Goal: Information Seeking & Learning: Find specific fact

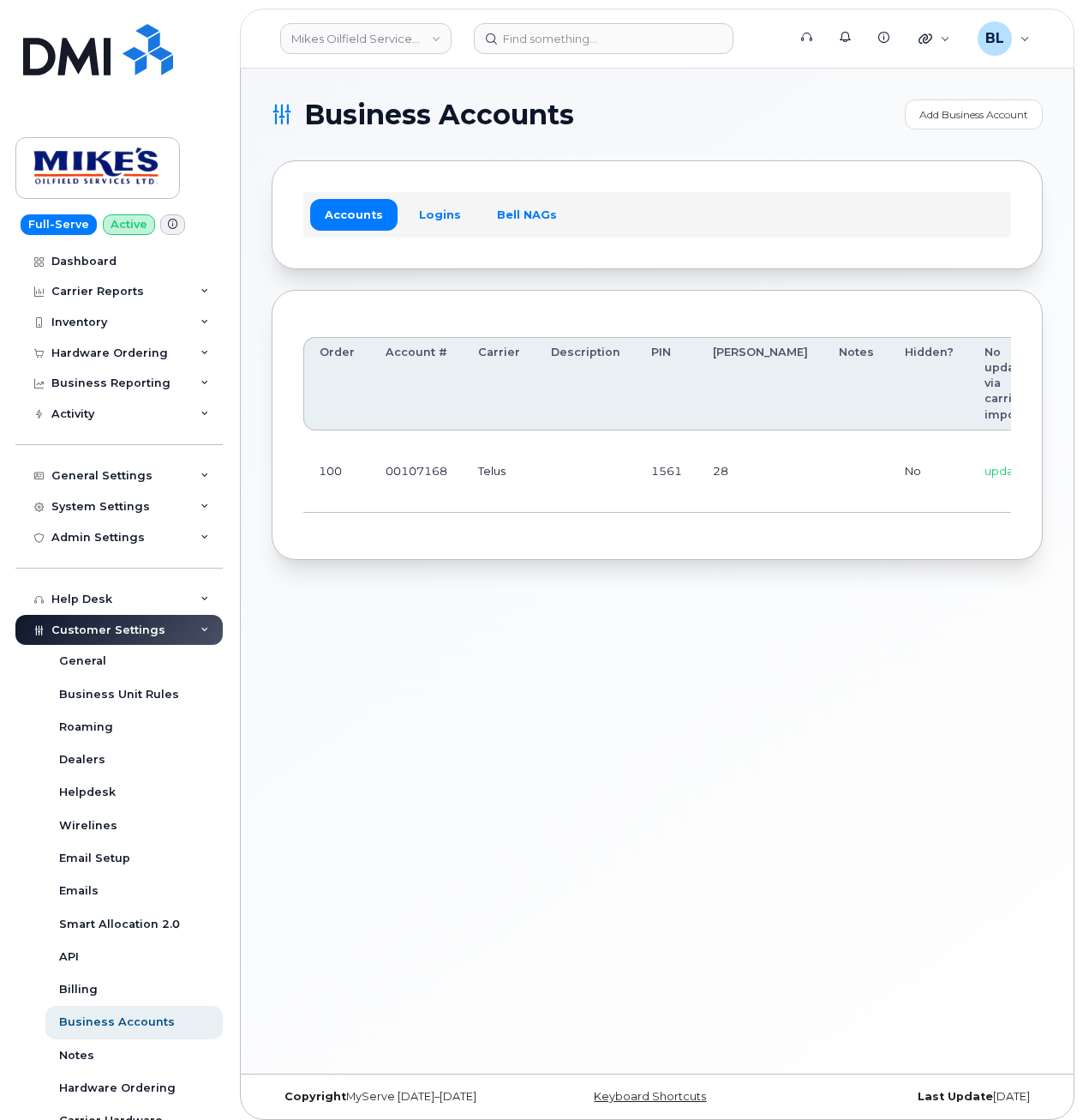
click at [527, 467] on td "Telus" at bounding box center [499, 471] width 73 height 82
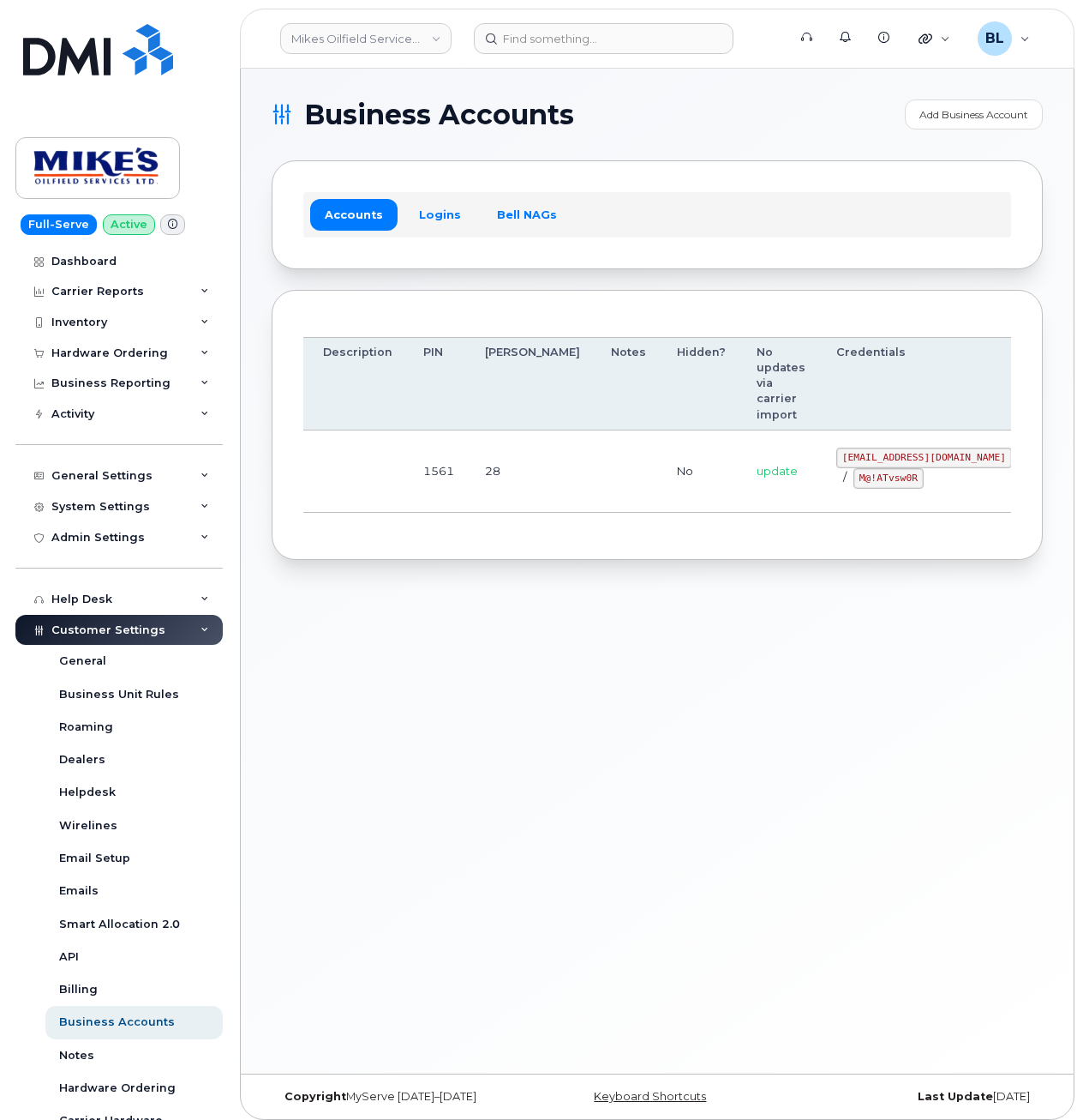
drag, startPoint x: 823, startPoint y: 467, endPoint x: 837, endPoint y: 466, distance: 14.0
drag, startPoint x: 754, startPoint y: 454, endPoint x: 897, endPoint y: 456, distance: 143.0
click at [897, 456] on code "mikes.oilfield@outlook.com" at bounding box center [924, 457] width 176 height 21
copy code "mikes.oilfield@outlook.com"
drag, startPoint x: 603, startPoint y: 532, endPoint x: 639, endPoint y: 521, distance: 37.6
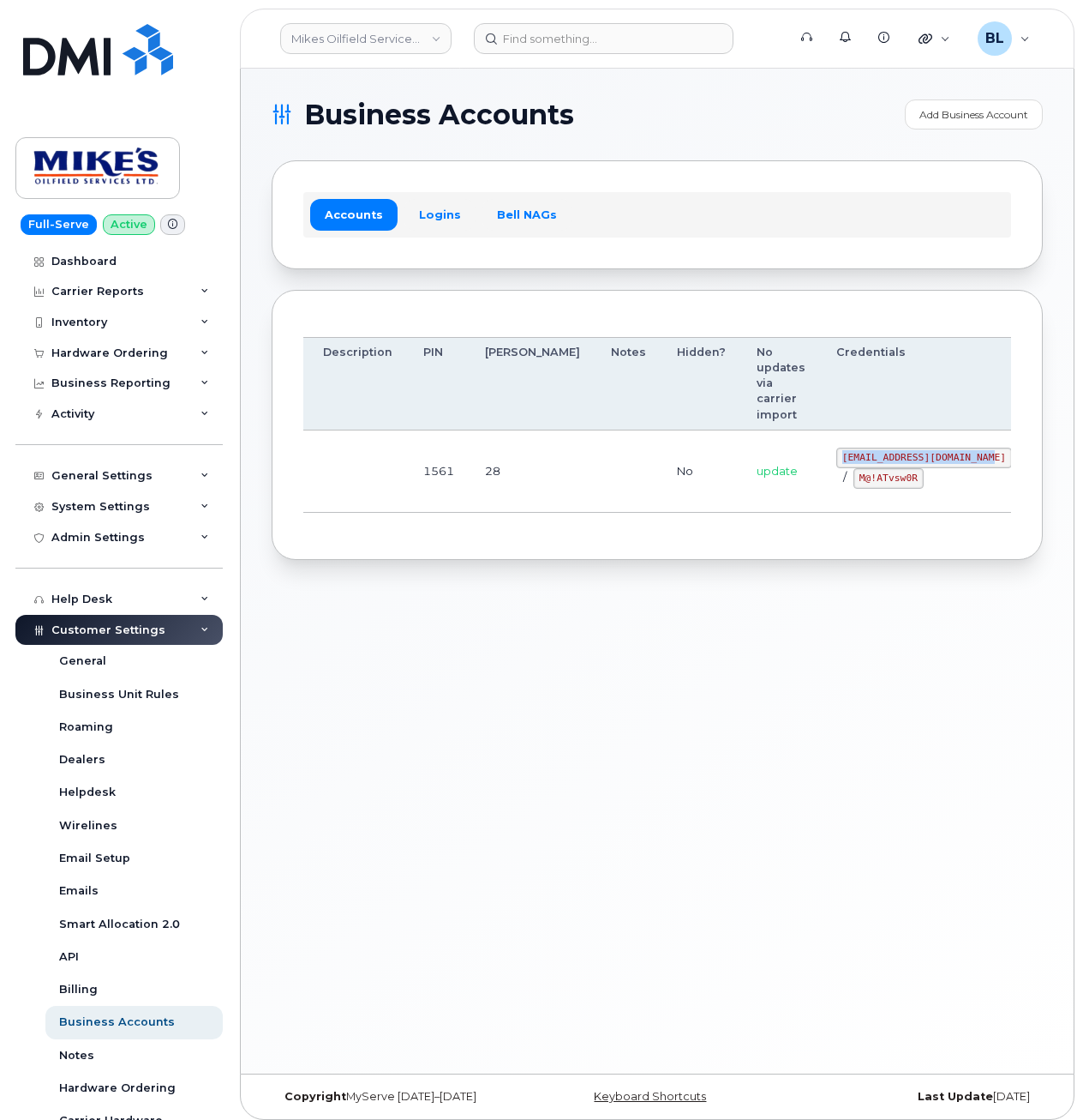
click at [604, 529] on div "Order Account # Carrier Description PIN Bill Day Notes Hidden? No updates via c…" at bounding box center [658, 425] width 708 height 207
drag, startPoint x: 806, startPoint y: 483, endPoint x: 828, endPoint y: 485, distance: 22.1
click at [836, 485] on div "mikes.oilfield@outlook.com / M@!ATvsw0R" at bounding box center [924, 468] width 176 height 41
copy code "M@!ATvsw0R"
click at [492, 655] on div "Business Accounts Add Business Account Accounts Logins Bell NAGs Order Account …" at bounding box center [657, 570] width 832 height 1005
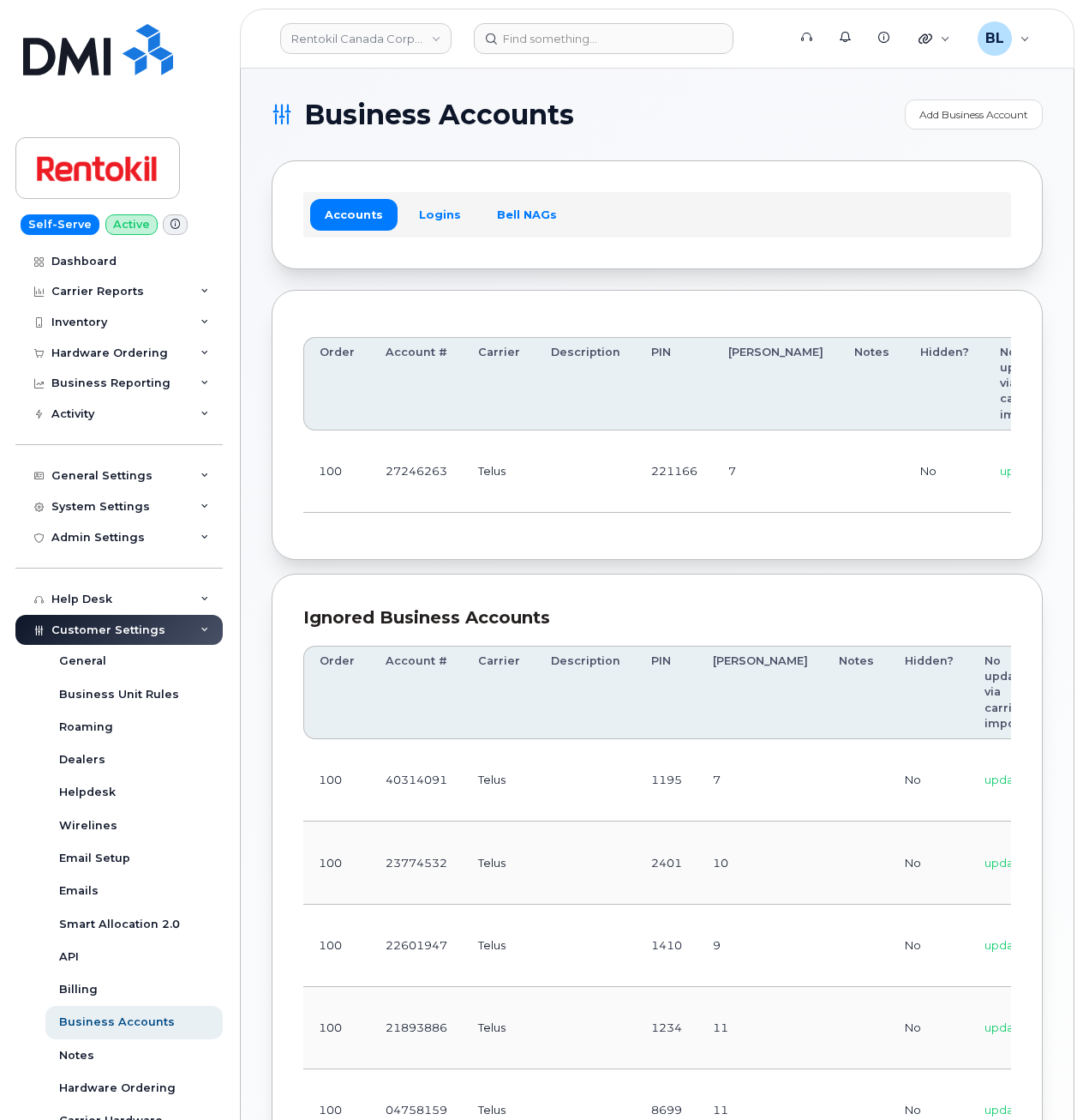
click at [773, 565] on section "Business Accounts Add Business Account Accounts Logins Bell NAGs Order Account …" at bounding box center [657, 773] width 771 height 1347
drag, startPoint x: 964, startPoint y: 458, endPoint x: 1026, endPoint y: 464, distance: 62.3
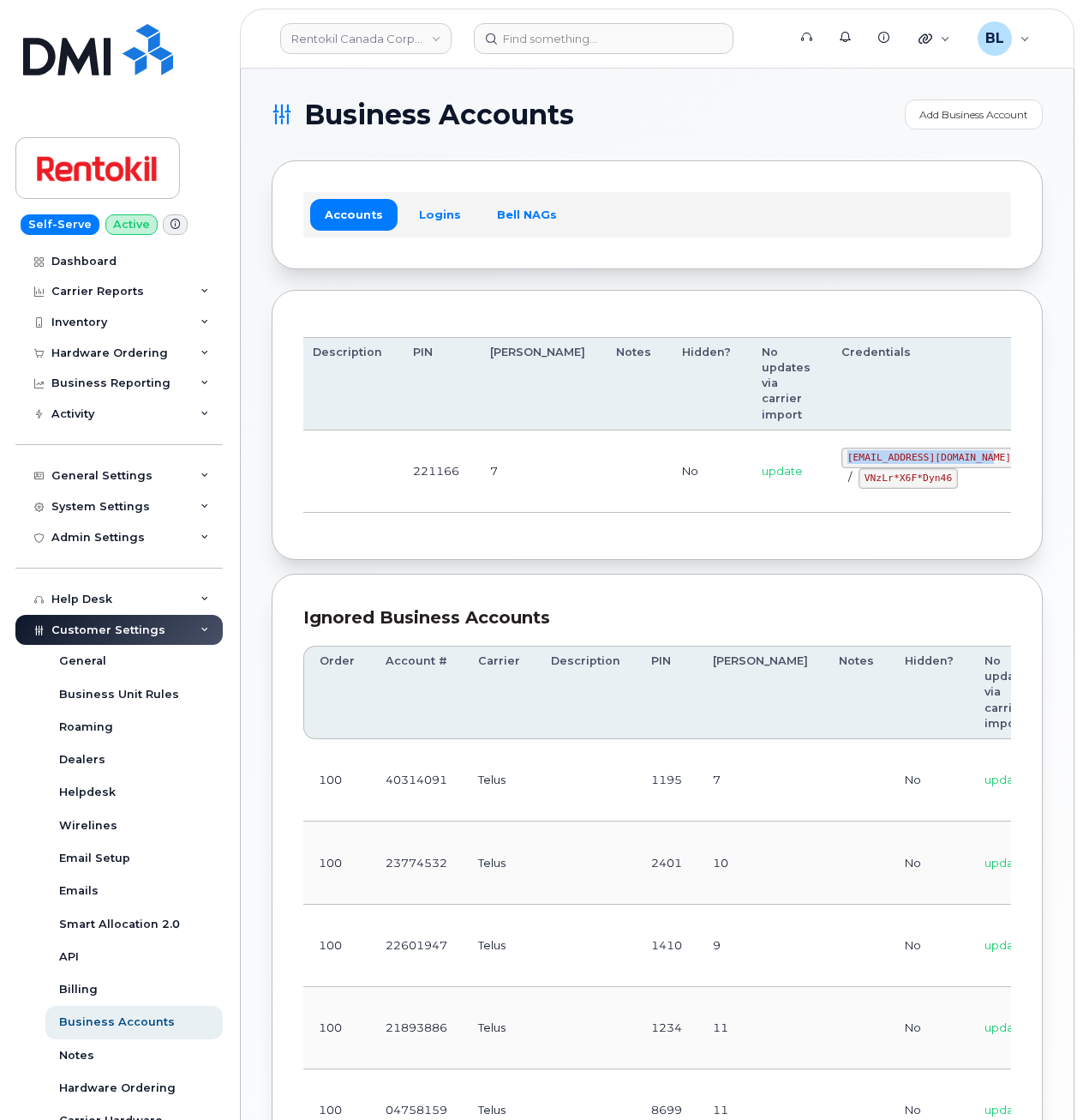
drag, startPoint x: 748, startPoint y: 458, endPoint x: 898, endPoint y: 459, distance: 150.0
click at [898, 459] on td "malorie.bell@rentokil.com / VNzLr*X6F*Dyn46" at bounding box center [928, 471] width 206 height 82
copy code "malorie.bell@rentokil.com"
drag, startPoint x: 588, startPoint y: 498, endPoint x: 716, endPoint y: 484, distance: 128.8
click at [667, 498] on td "No" at bounding box center [706, 471] width 80 height 82
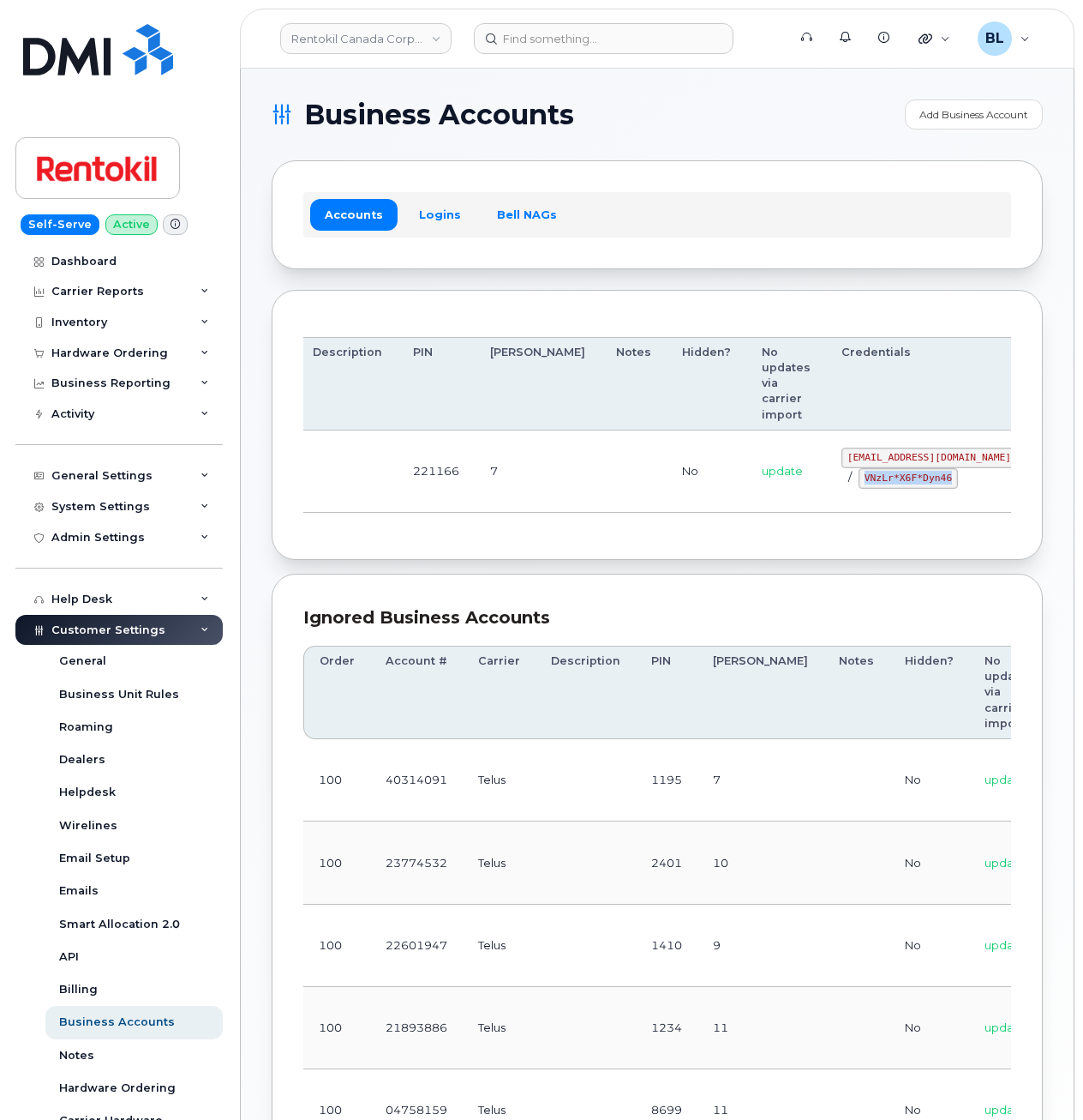
drag, startPoint x: 774, startPoint y: 476, endPoint x: 858, endPoint y: 482, distance: 84.2
click at [858, 482] on code "VNzLr*X6F*Dyn46" at bounding box center [907, 478] width 100 height 21
copy code "VNzLr*X6F*Dyn46"
click at [525, 580] on div "Ignored Business Accounts Order Account # Carrier Description PIN Bill Day Note…" at bounding box center [657, 1008] width 771 height 871
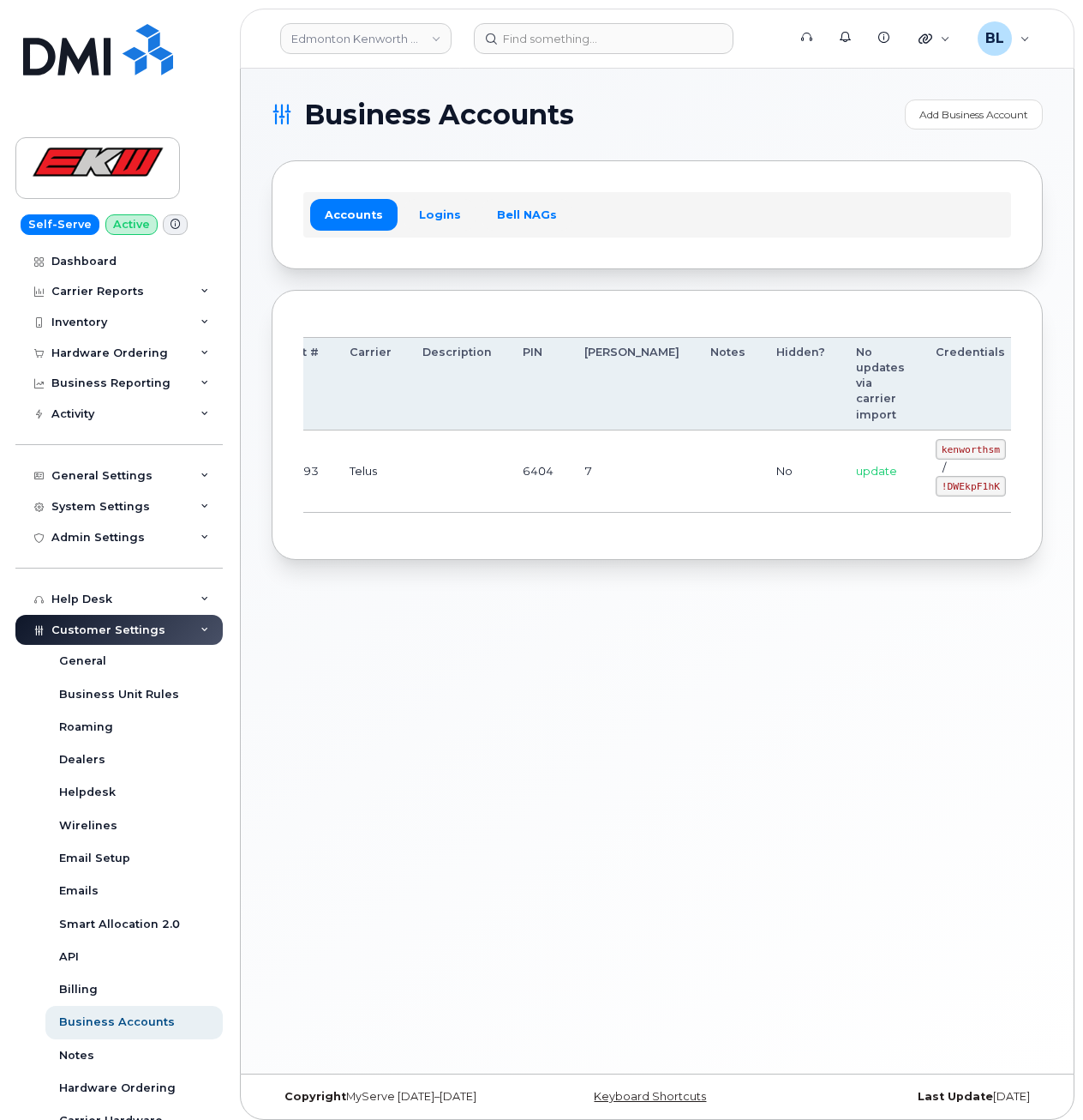
drag, startPoint x: 676, startPoint y: 481, endPoint x: 885, endPoint y: 485, distance: 209.0
drag, startPoint x: 833, startPoint y: 451, endPoint x: 899, endPoint y: 454, distance: 66.1
click at [906, 454] on td "kenworthsm / !DWEkpF1hK" at bounding box center [957, 471] width 102 height 82
copy code "kenworthsm"
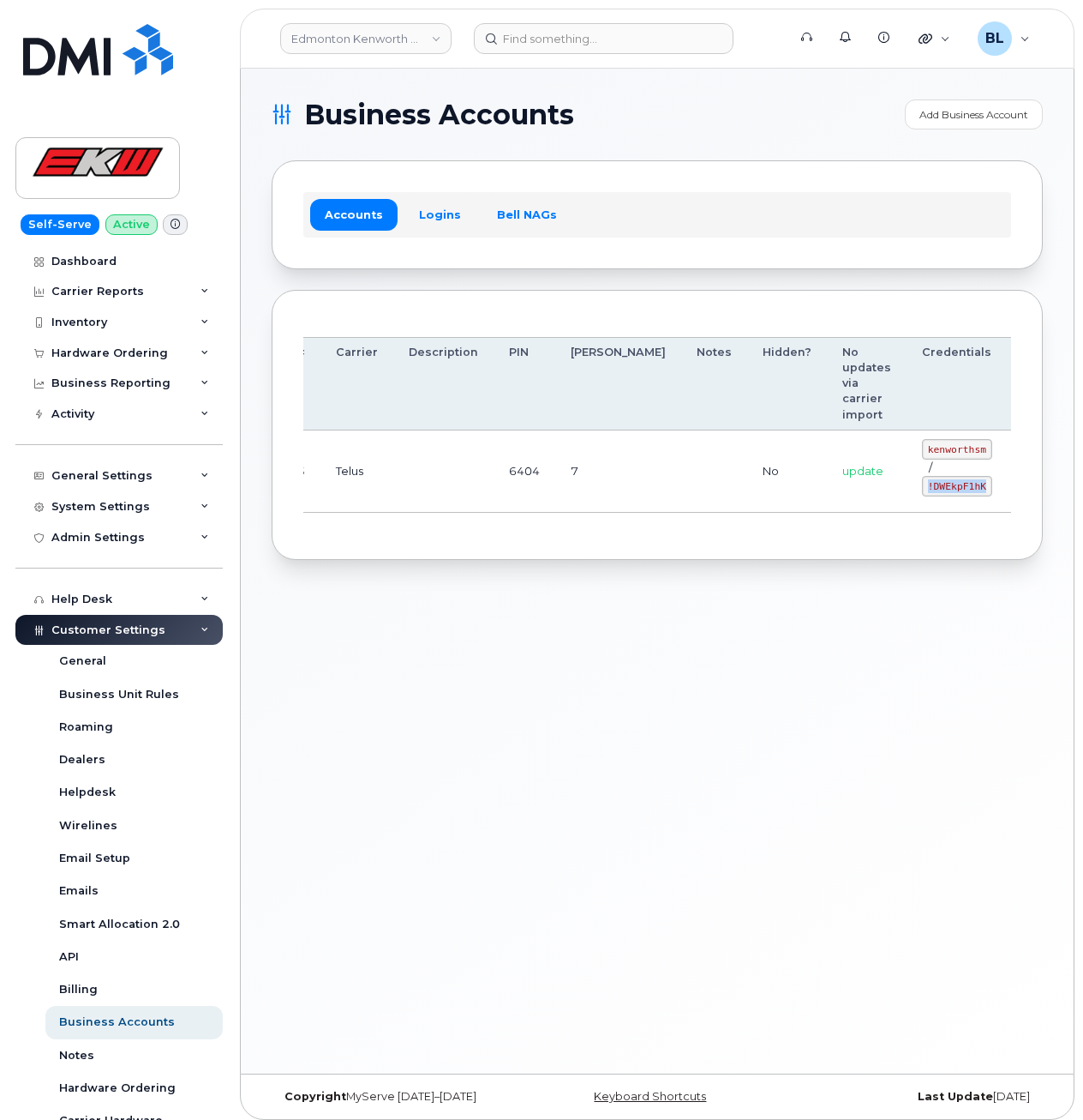
drag, startPoint x: 837, startPoint y: 492, endPoint x: 897, endPoint y: 493, distance: 60.0
click at [922, 493] on code "!DWEkpF1hK" at bounding box center [957, 485] width 70 height 21
copy code "!DWEkpF1hK"
click at [539, 686] on div "Business Accounts Add Business Account Accounts Logins Bell NAGs Order Account …" at bounding box center [657, 570] width 832 height 1005
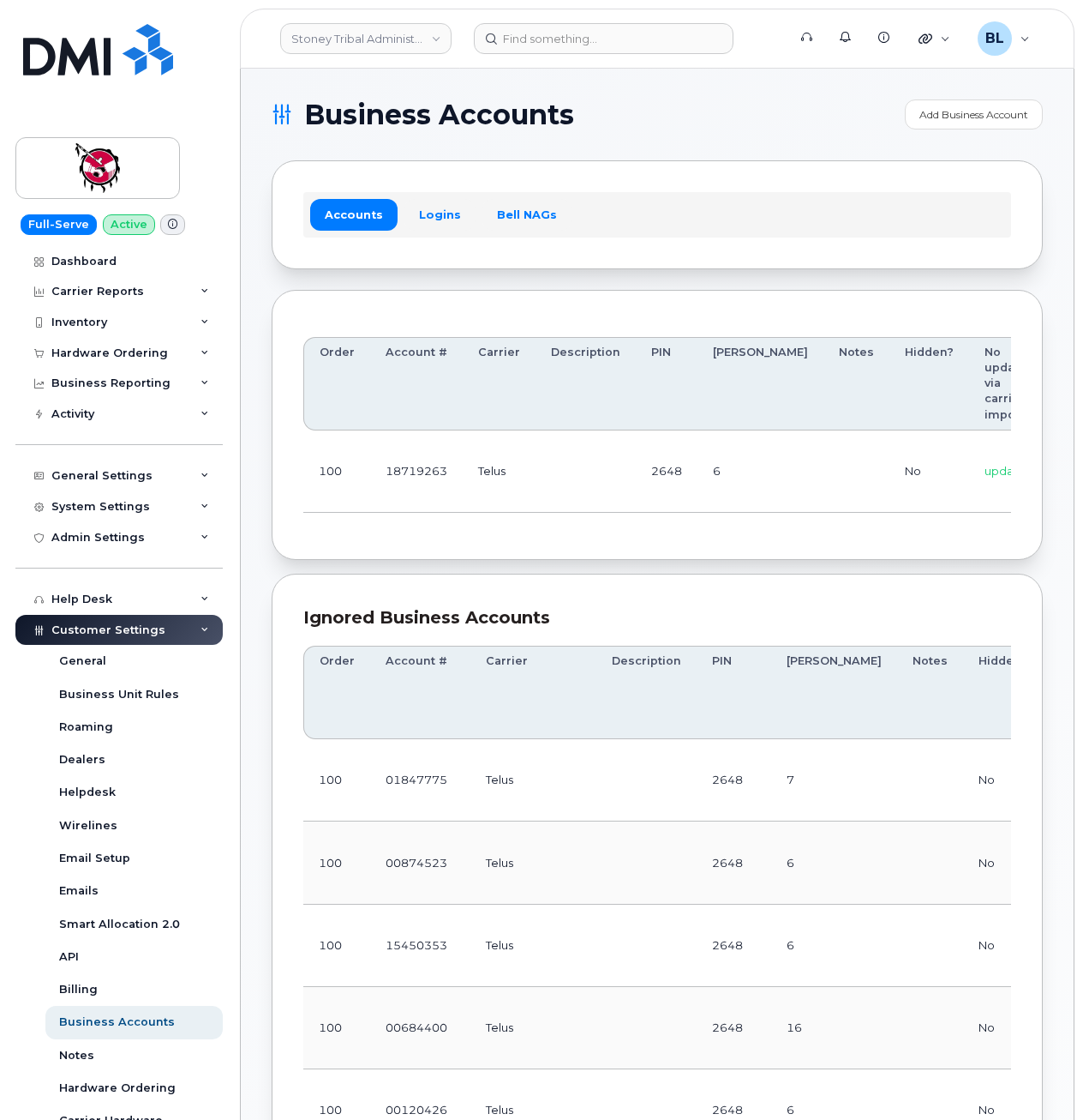
drag, startPoint x: 735, startPoint y: 434, endPoint x: 758, endPoint y: 466, distance: 39.4
click at [735, 434] on td "6" at bounding box center [760, 471] width 126 height 82
drag, startPoint x: 738, startPoint y: 456, endPoint x: 998, endPoint y: 432, distance: 261.1
drag, startPoint x: 813, startPoint y: 457, endPoint x: 891, endPoint y: 455, distance: 78.0
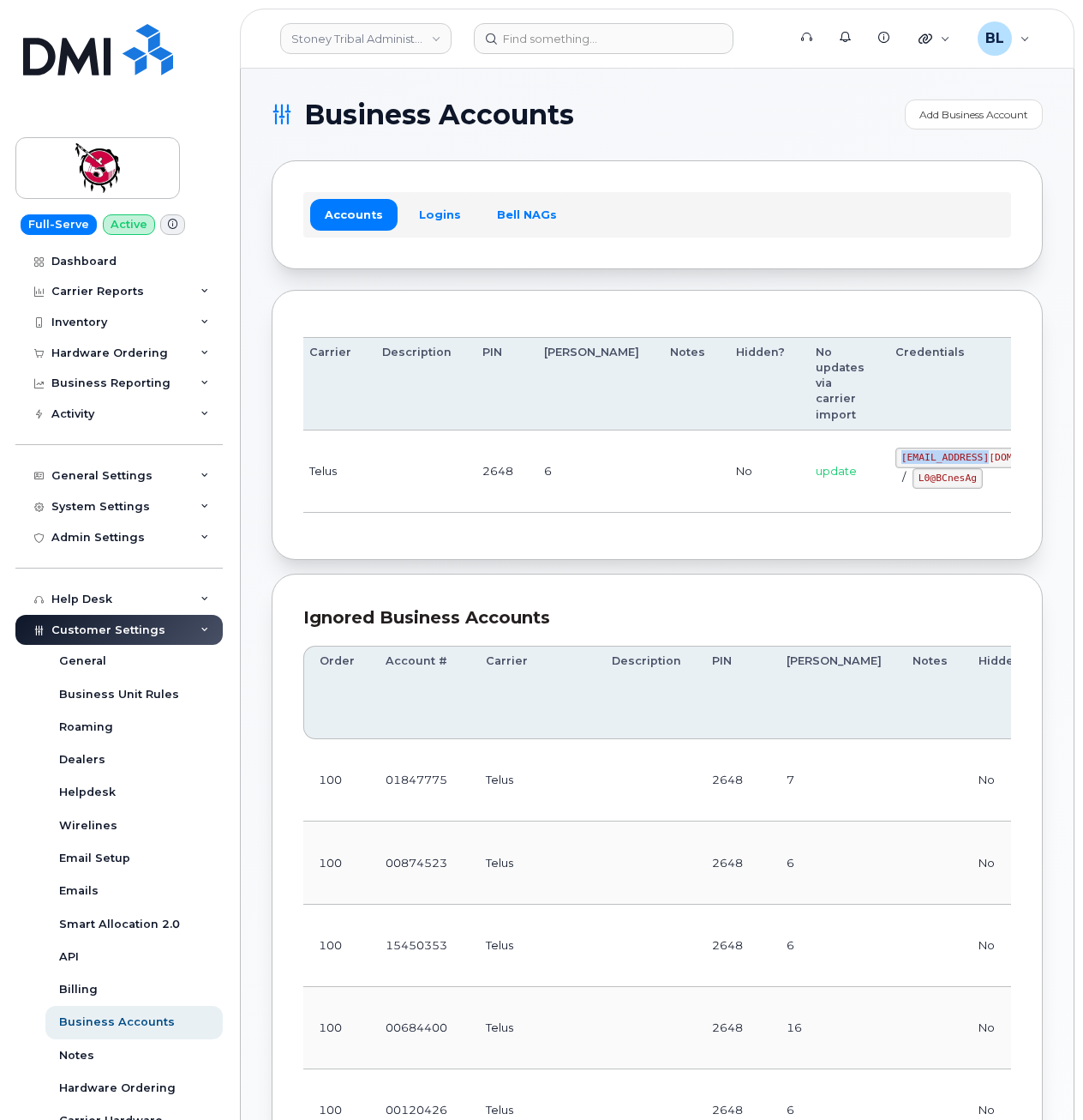
click at [896, 455] on code "18719263@sm.com" at bounding box center [983, 457] width 176 height 21
copy code "18719263@sm.com"
drag, startPoint x: 696, startPoint y: 519, endPoint x: 873, endPoint y: 496, distance: 178.5
click at [696, 519] on div "Order Account # Carrier Description PIN Bill Day Notes Hidden? No updates via c…" at bounding box center [658, 425] width 708 height 207
drag, startPoint x: 828, startPoint y: 485, endPoint x: 883, endPoint y: 486, distance: 55.0
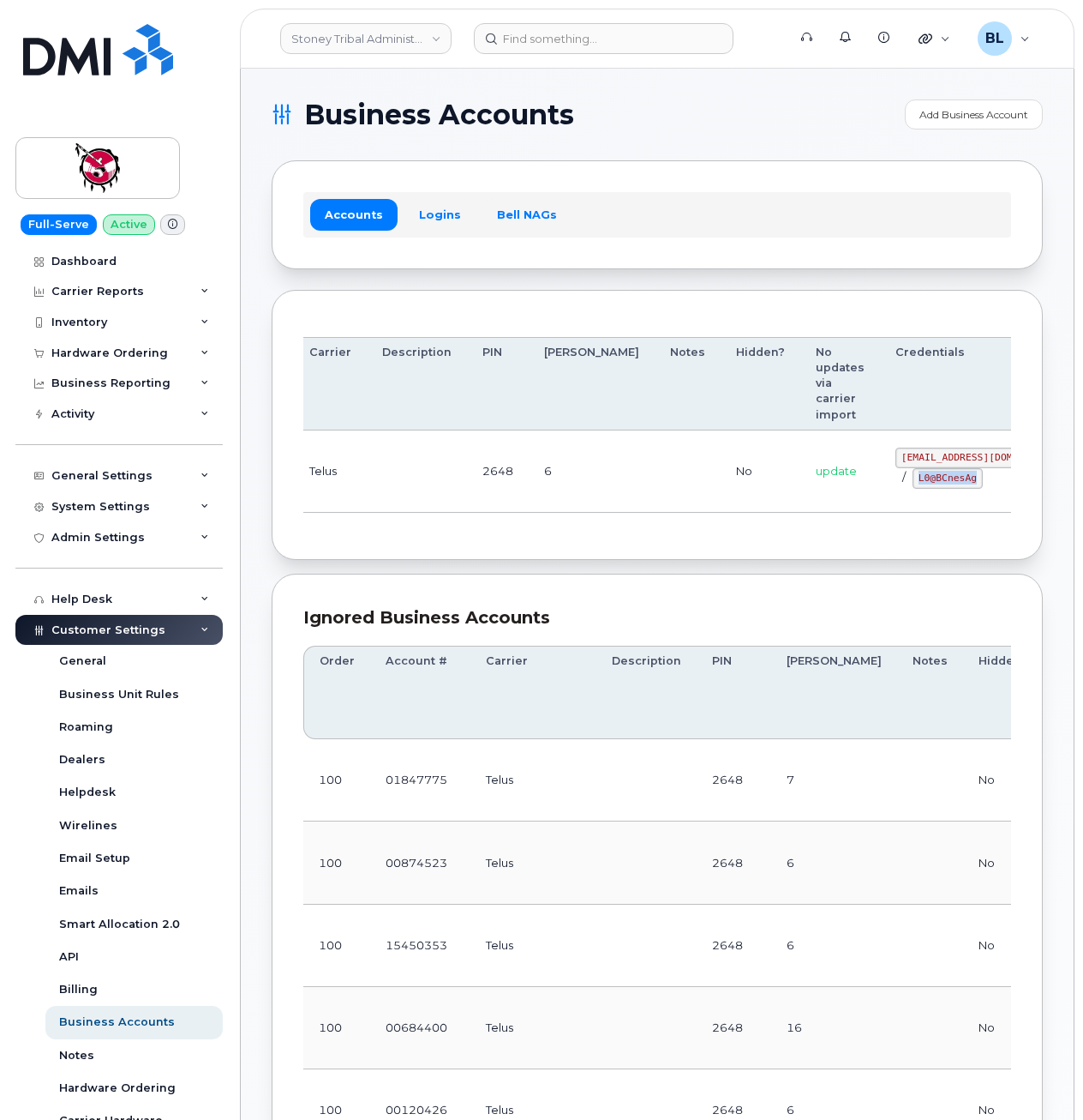
click at [912, 486] on code "L0@BCnesAg" at bounding box center [947, 478] width 70 height 21
copy code "L0@BCnesAg"
drag, startPoint x: 574, startPoint y: 605, endPoint x: 568, endPoint y: 522, distance: 83.2
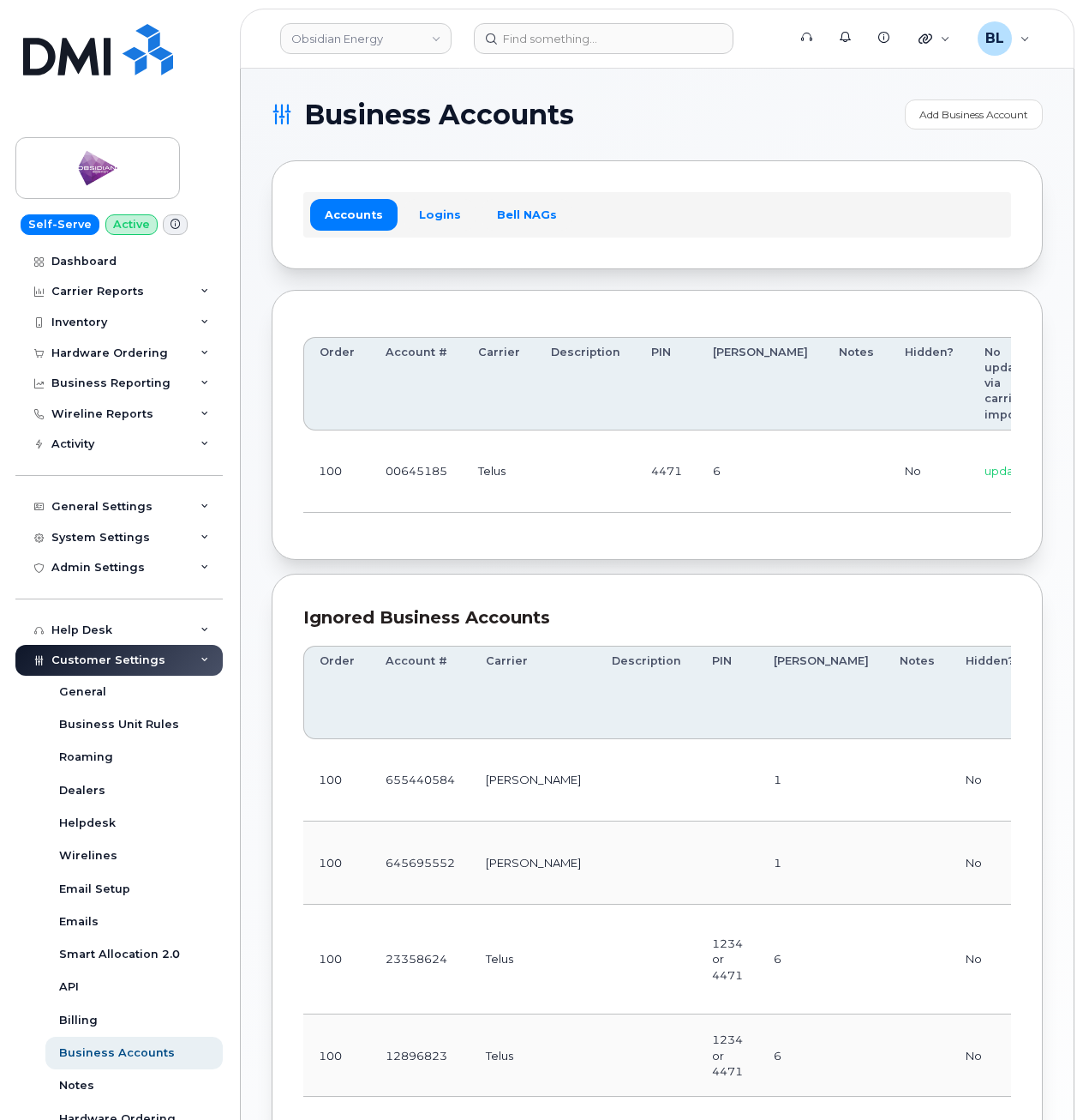
scroll to position [0, 201]
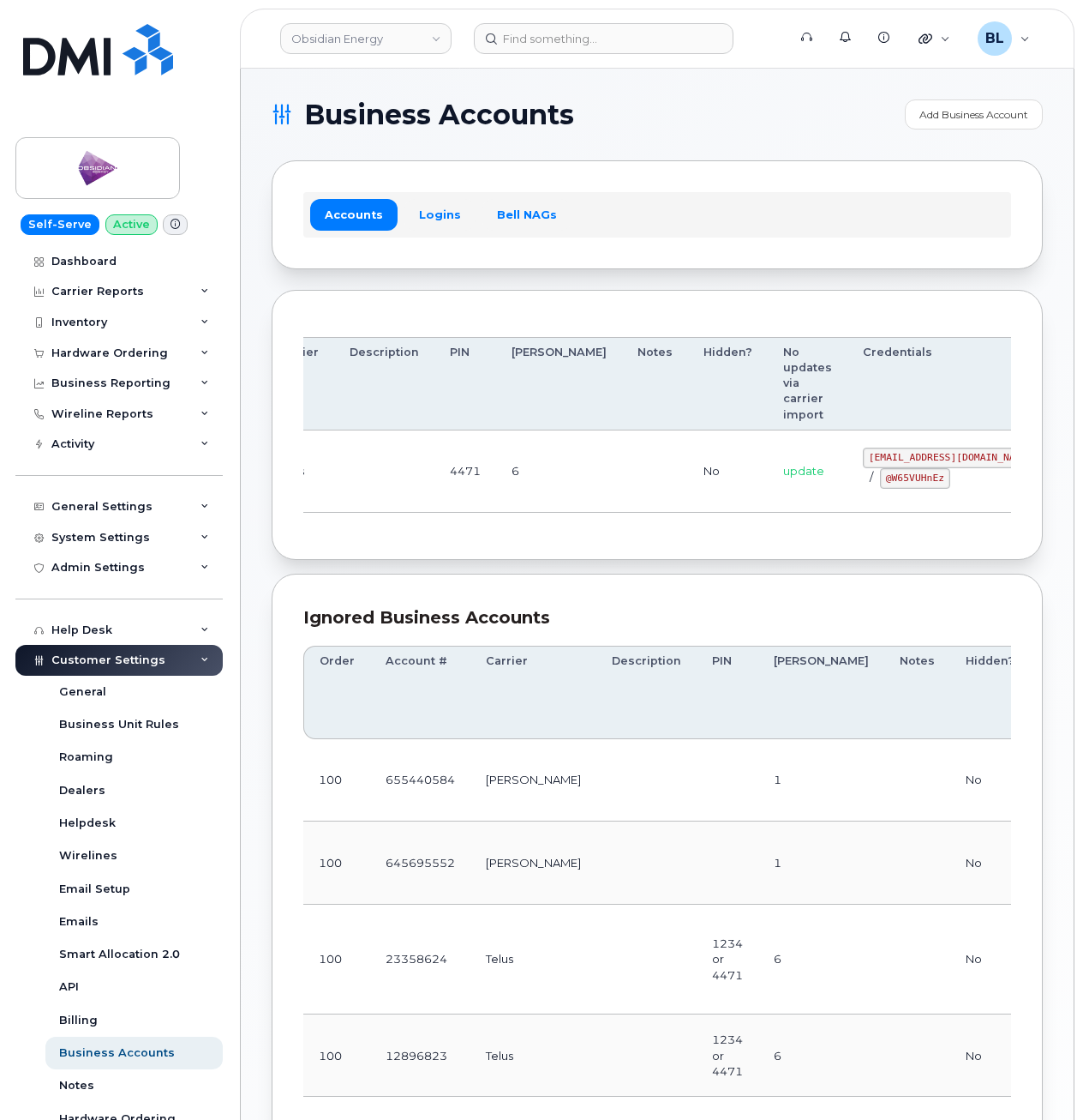
drag, startPoint x: 595, startPoint y: 461, endPoint x: 993, endPoint y: 440, distance: 398.6
drag, startPoint x: 779, startPoint y: 454, endPoint x: 900, endPoint y: 457, distance: 121.0
click at [900, 457] on td "pw00645185sm@yahoo.ca / @W65VUHnEz" at bounding box center [950, 471] width 206 height 82
copy code "pw00645185sm@yahoo.ca"
drag, startPoint x: 786, startPoint y: 484, endPoint x: 855, endPoint y: 483, distance: 69.0
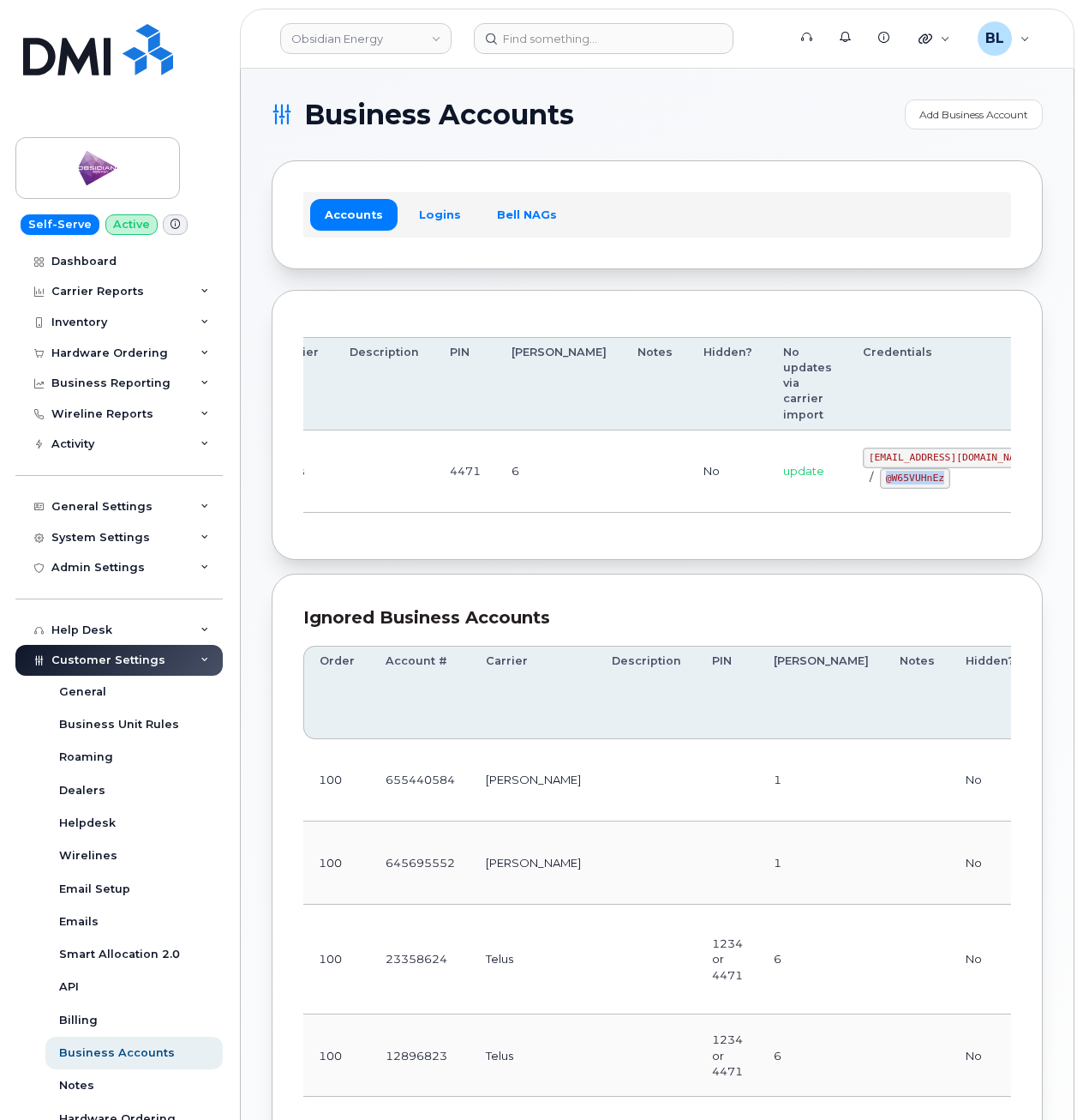
click at [863, 483] on div "pw00645185sm@yahoo.ca / @W65VUHnEz" at bounding box center [951, 468] width 176 height 41
copy code "@W65VUHnEz"
click at [688, 511] on td "No" at bounding box center [728, 471] width 80 height 82
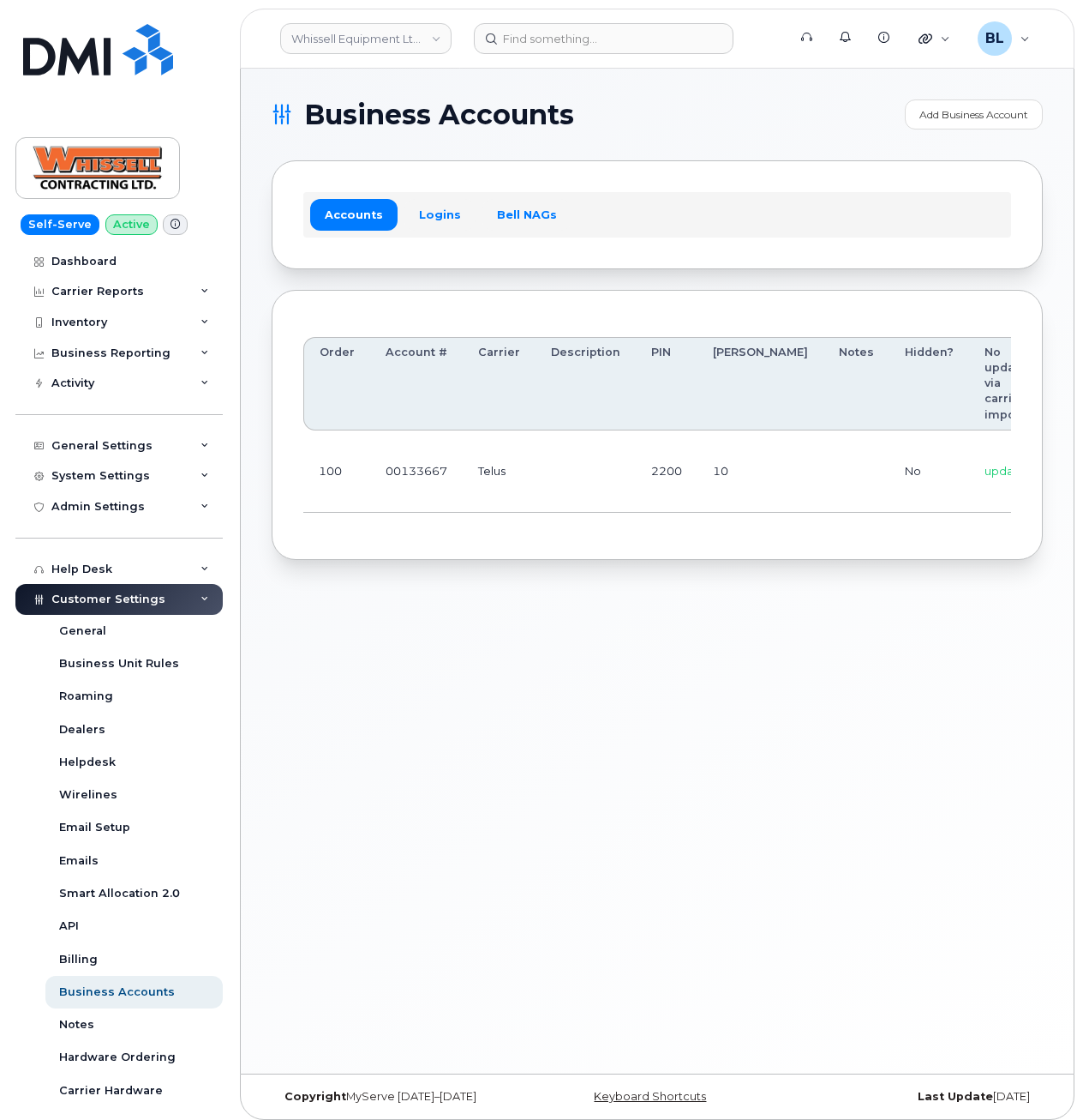
scroll to position [0, 190]
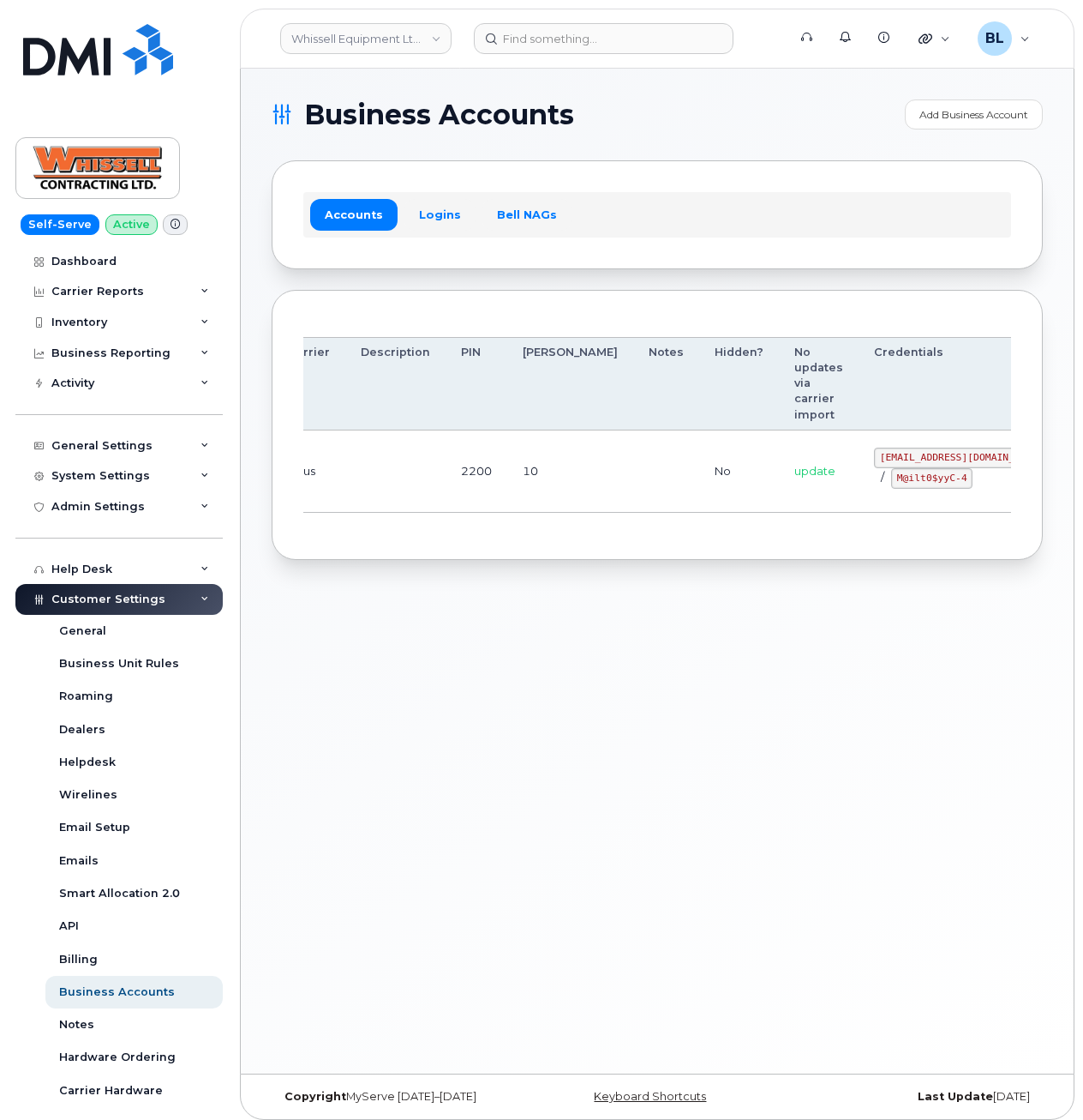
drag, startPoint x: 648, startPoint y: 479, endPoint x: 953, endPoint y: 486, distance: 305.1
drag, startPoint x: 786, startPoint y: 460, endPoint x: 901, endPoint y: 464, distance: 115.1
click at [901, 464] on td "[EMAIL_ADDRESS][DOMAIN_NAME] / M@ilt0$yyC-4" at bounding box center [961, 471] width 206 height 82
copy code "[EMAIL_ADDRESS][DOMAIN_NAME]"
drag, startPoint x: 805, startPoint y: 480, endPoint x: 873, endPoint y: 486, distance: 68.3
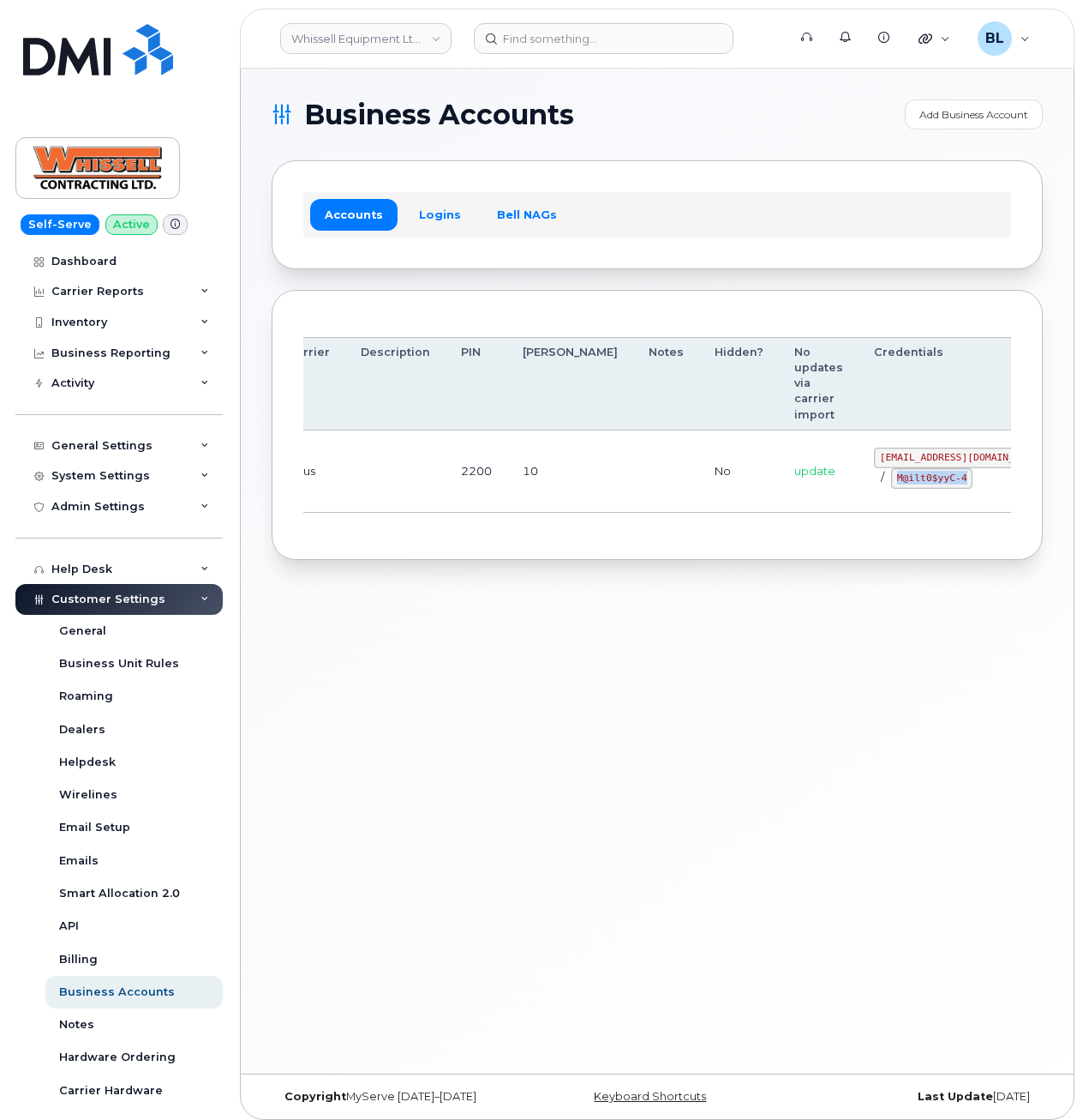
click at [891, 486] on code "M@ilt0$yyC-4" at bounding box center [931, 478] width 82 height 21
copy code "M@ilt0$yyC-4"
drag, startPoint x: 640, startPoint y: 722, endPoint x: 514, endPoint y: 139, distance: 596.5
click at [641, 714] on div "Business Accounts Add Business Account Accounts Logins Bell NAGs Order Account …" at bounding box center [657, 570] width 832 height 1005
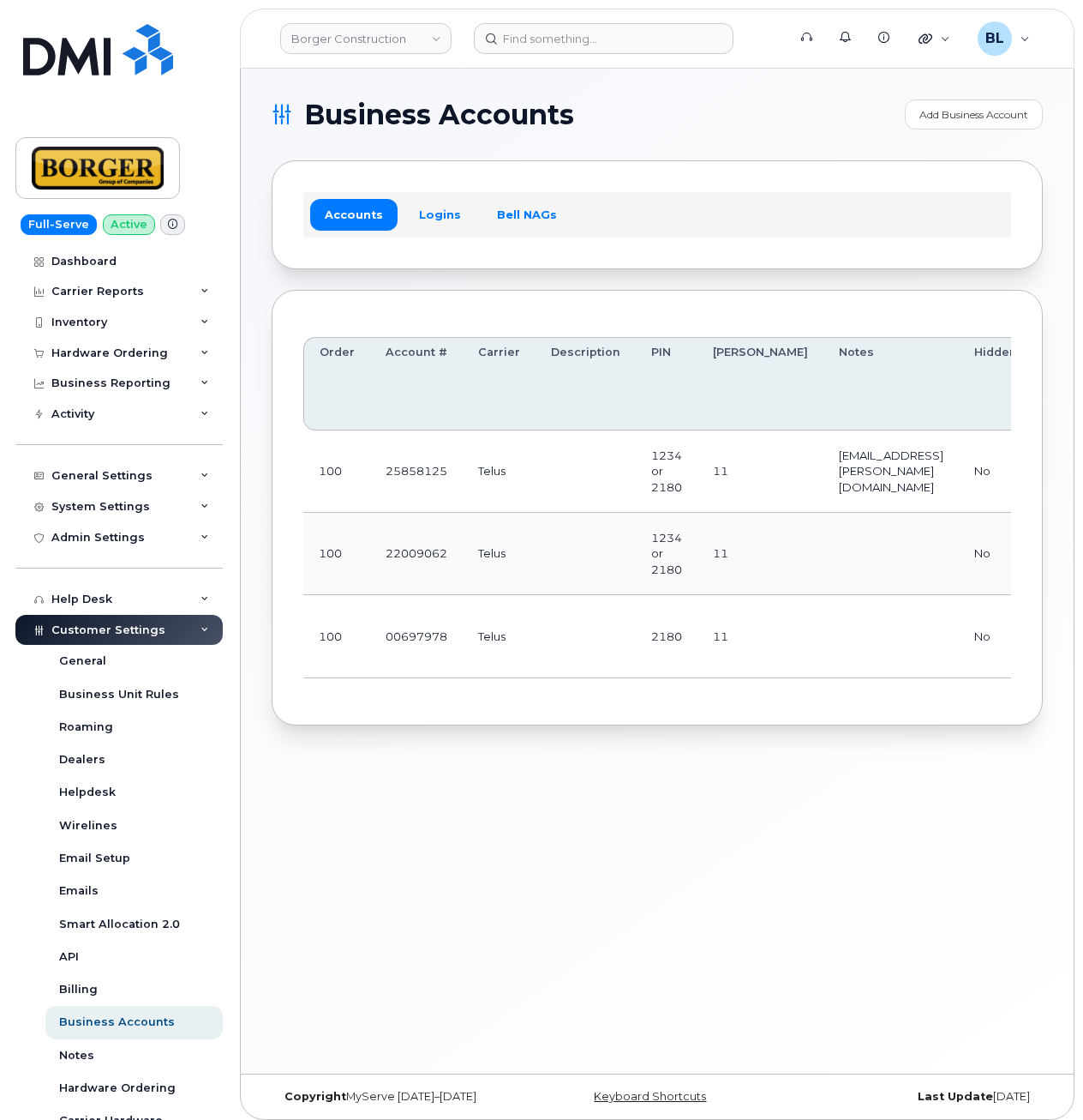
click at [713, 549] on td "11" at bounding box center [760, 554] width 126 height 82
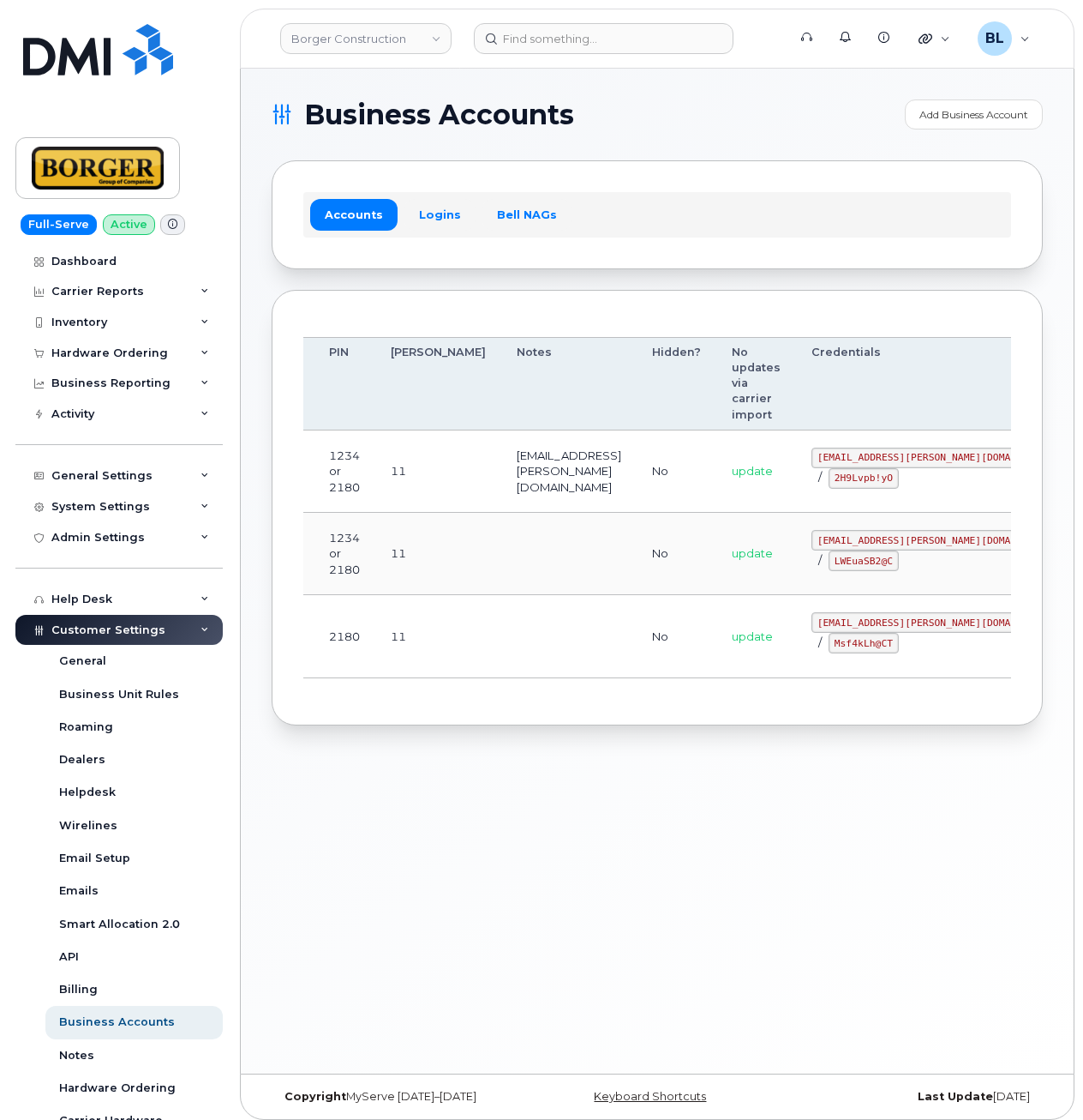
drag, startPoint x: 773, startPoint y: 559, endPoint x: 1237, endPoint y: 573, distance: 464.2
drag, startPoint x: 756, startPoint y: 542, endPoint x: 892, endPoint y: 548, distance: 136.1
click at [892, 548] on code "earthworksborger@borger.ca" at bounding box center [937, 540] width 252 height 21
copy code "earthworksborger@borger.ca"
drag, startPoint x: 773, startPoint y: 591, endPoint x: 769, endPoint y: 571, distance: 20.4
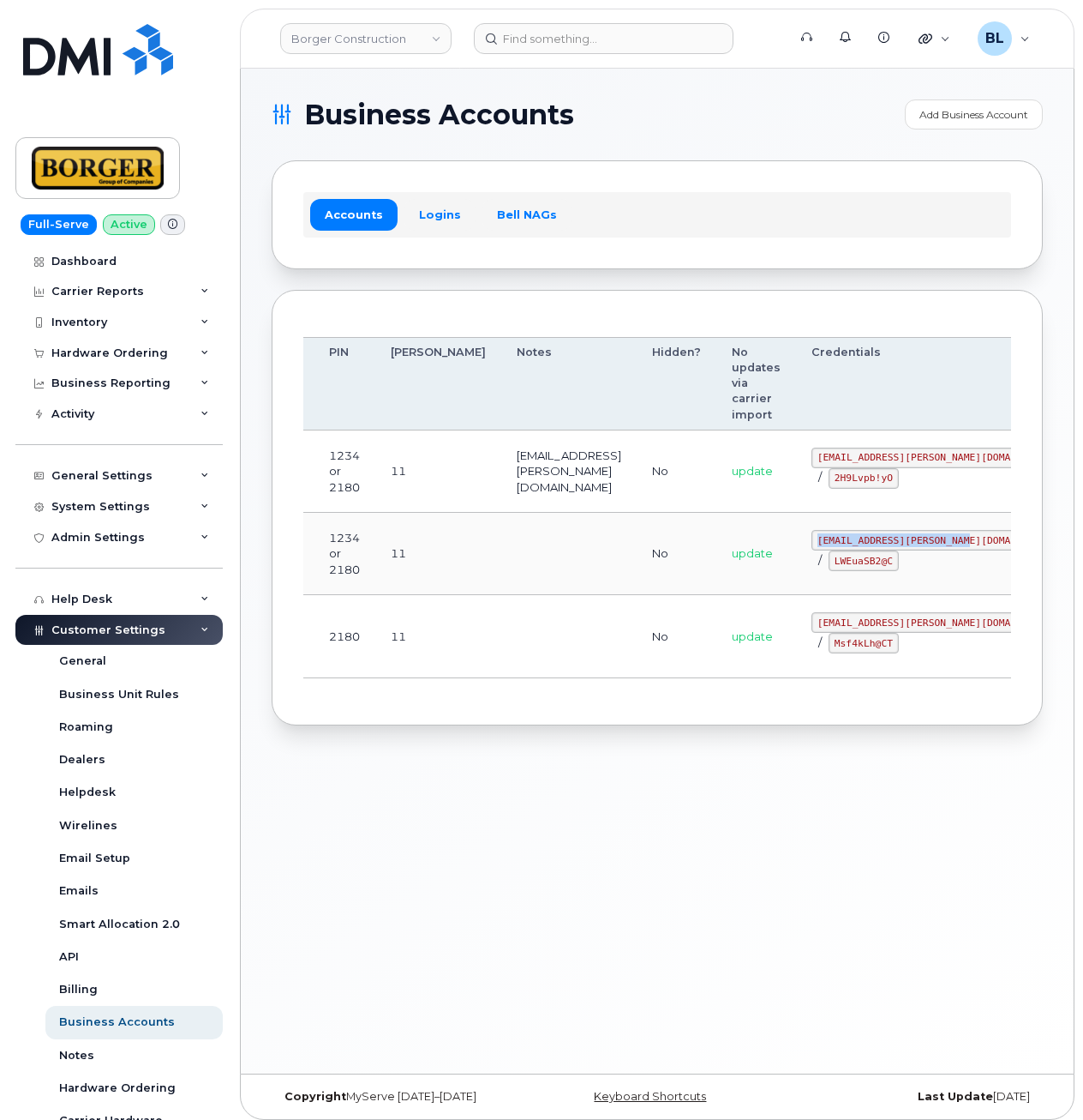
click at [796, 591] on td "earthworksborger@borger.ca / LWEuaSB2@C" at bounding box center [937, 554] width 283 height 82
drag, startPoint x: 767, startPoint y: 564, endPoint x: 823, endPoint y: 568, distance: 56.1
click at [829, 568] on code "LWEuaSB2@C" at bounding box center [863, 560] width 70 height 21
copy code "LWEuaSB2@C"
click at [796, 645] on td "corprick@borger.ca / Msf4kLh@CT" at bounding box center [937, 635] width 283 height 82
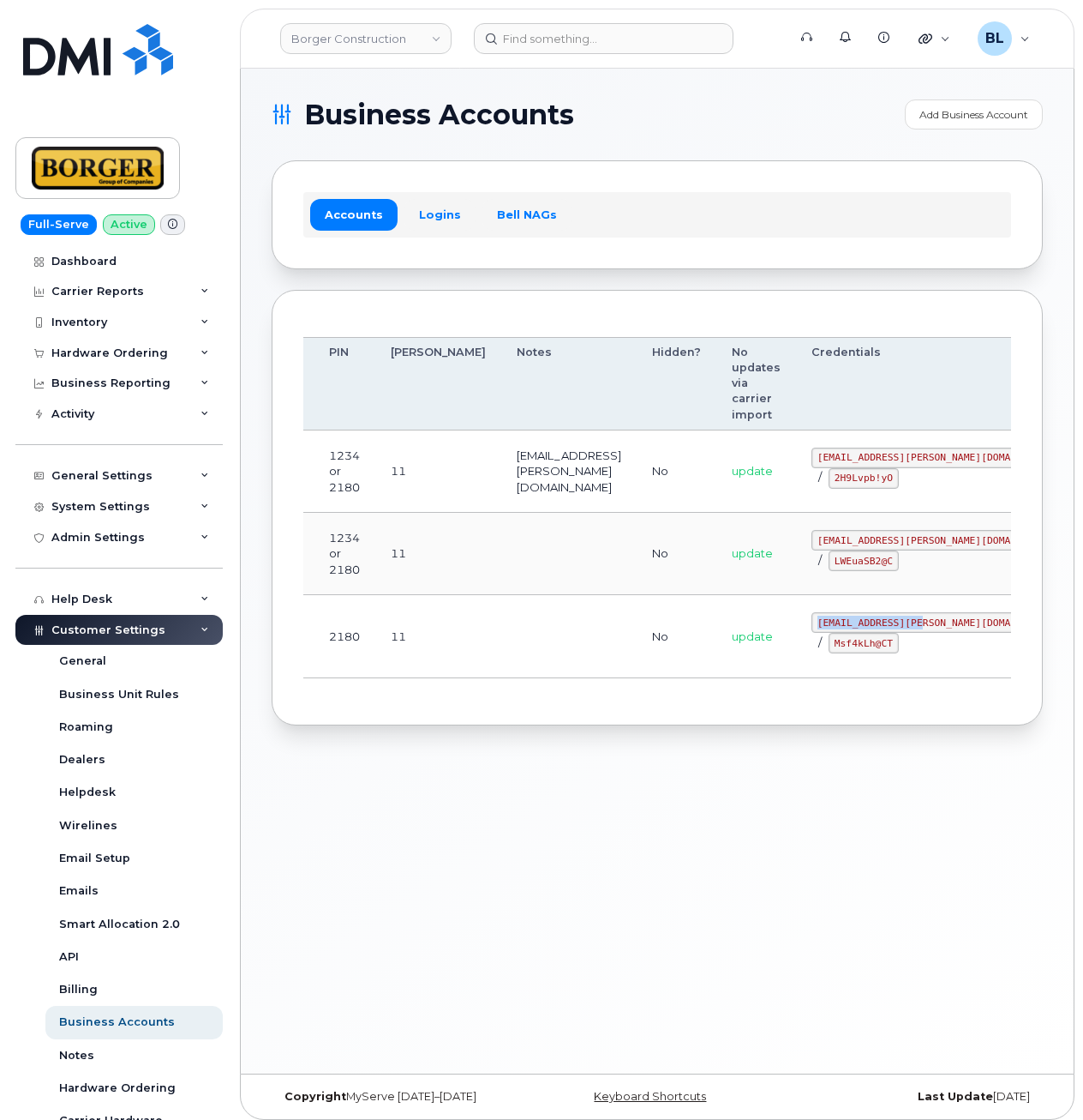
drag, startPoint x: 753, startPoint y: 623, endPoint x: 852, endPoint y: 626, distance: 99.0
click at [852, 626] on code "corprick@borger.ca" at bounding box center [937, 622] width 252 height 21
copy code "corprick@borger.ca"
drag, startPoint x: 750, startPoint y: 639, endPoint x: 808, endPoint y: 649, distance: 58.9
click at [829, 649] on code "Msf4kLh@CT" at bounding box center [863, 642] width 70 height 21
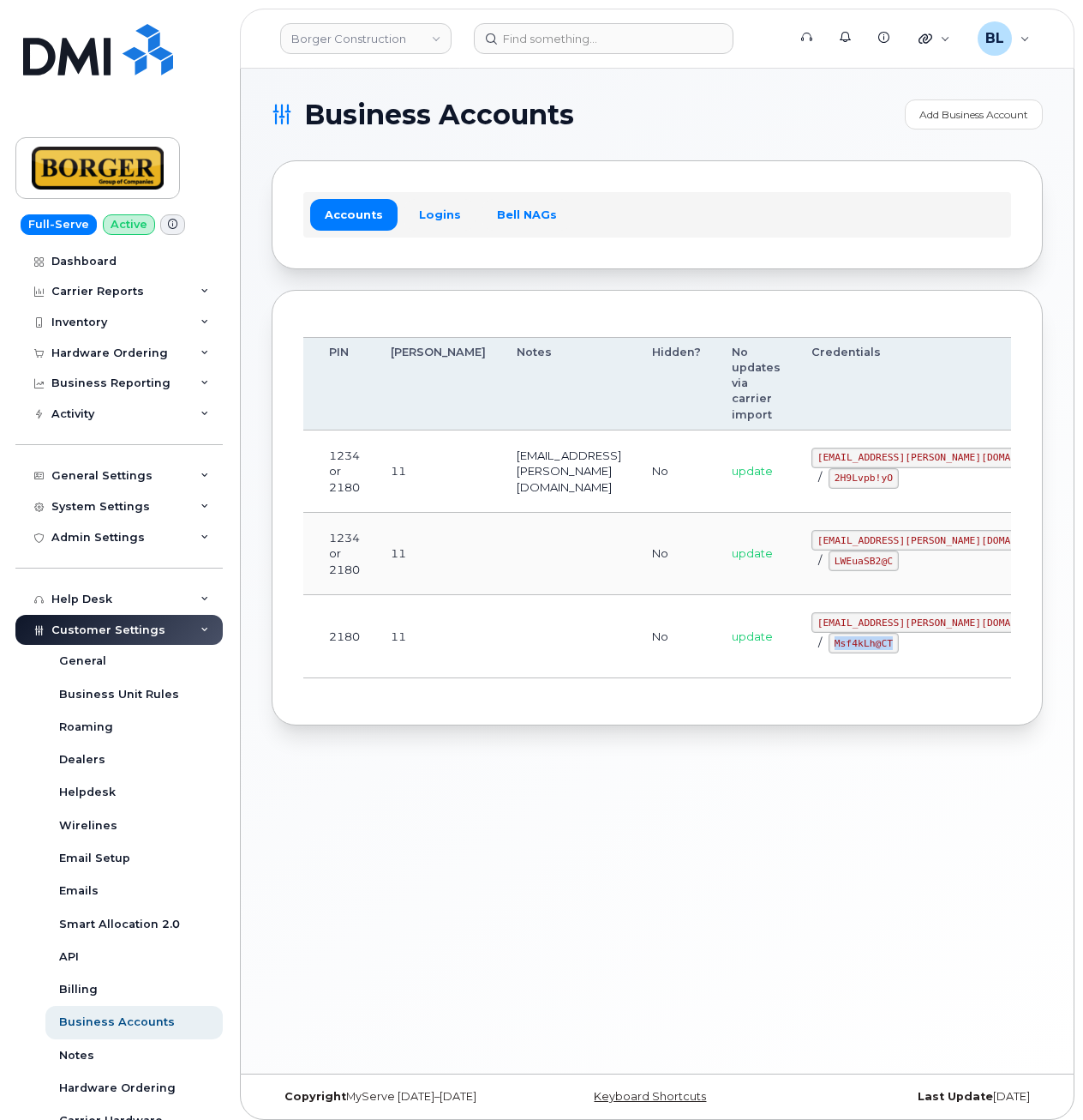
copy code "Msf4kLh@CT"
drag, startPoint x: 608, startPoint y: 614, endPoint x: 608, endPoint y: 599, distance: 15.0
click at [636, 611] on td "No" at bounding box center [676, 635] width 80 height 82
drag, startPoint x: 754, startPoint y: 451, endPoint x: 863, endPoint y: 460, distance: 109.4
click at [863, 460] on code "ricksalmcal@borger.ca" at bounding box center [937, 457] width 252 height 21
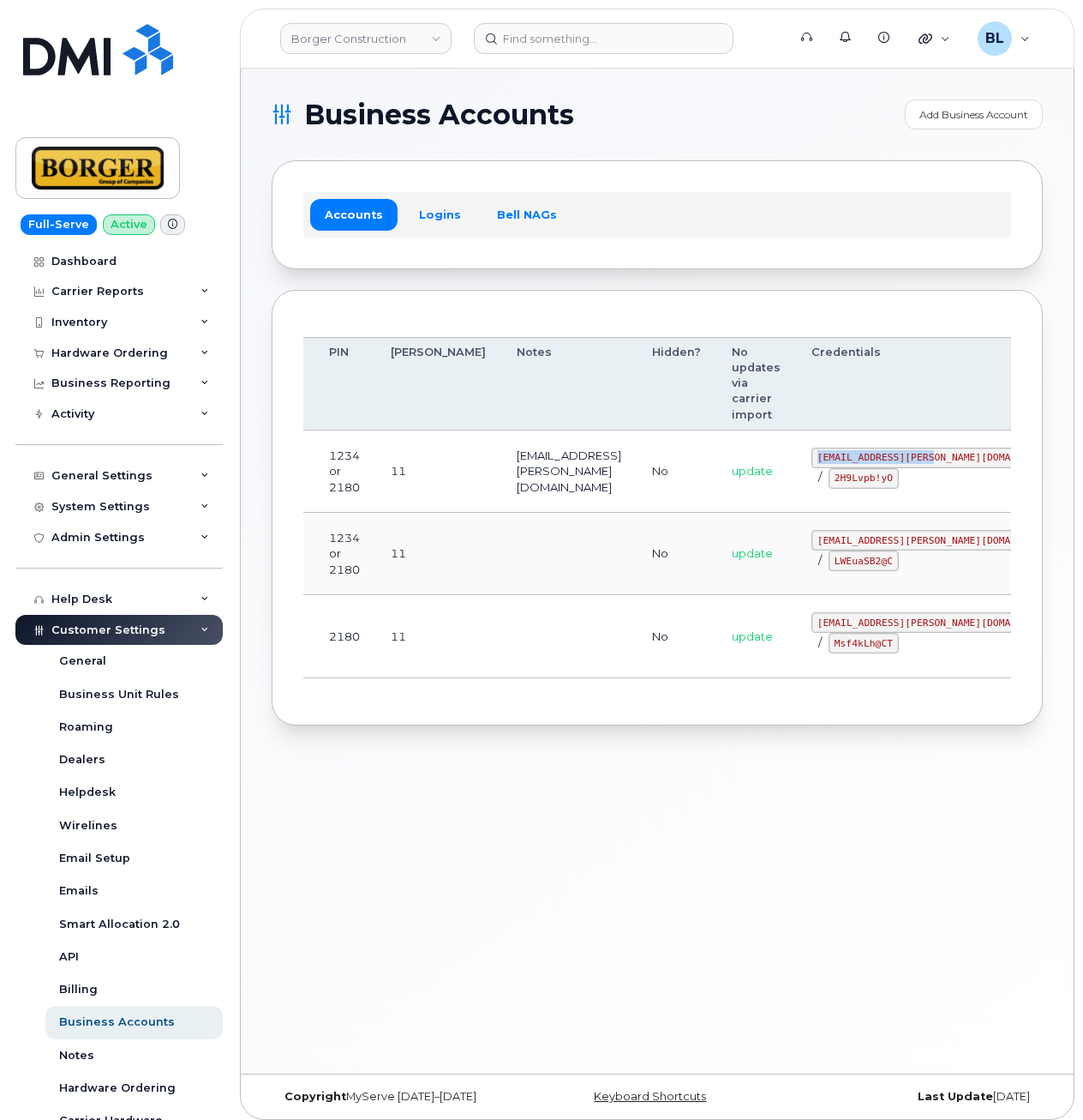
copy code "ricksalmcal@borger.c"
click at [829, 473] on code "2H9Lvpb!yO" at bounding box center [863, 478] width 70 height 21
drag, startPoint x: 748, startPoint y: 454, endPoint x: 868, endPoint y: 461, distance: 120.2
click at [868, 461] on code "ricksalmcal@borger.ca" at bounding box center [937, 457] width 252 height 21
copy code "ricksalmcal@borger.ca"
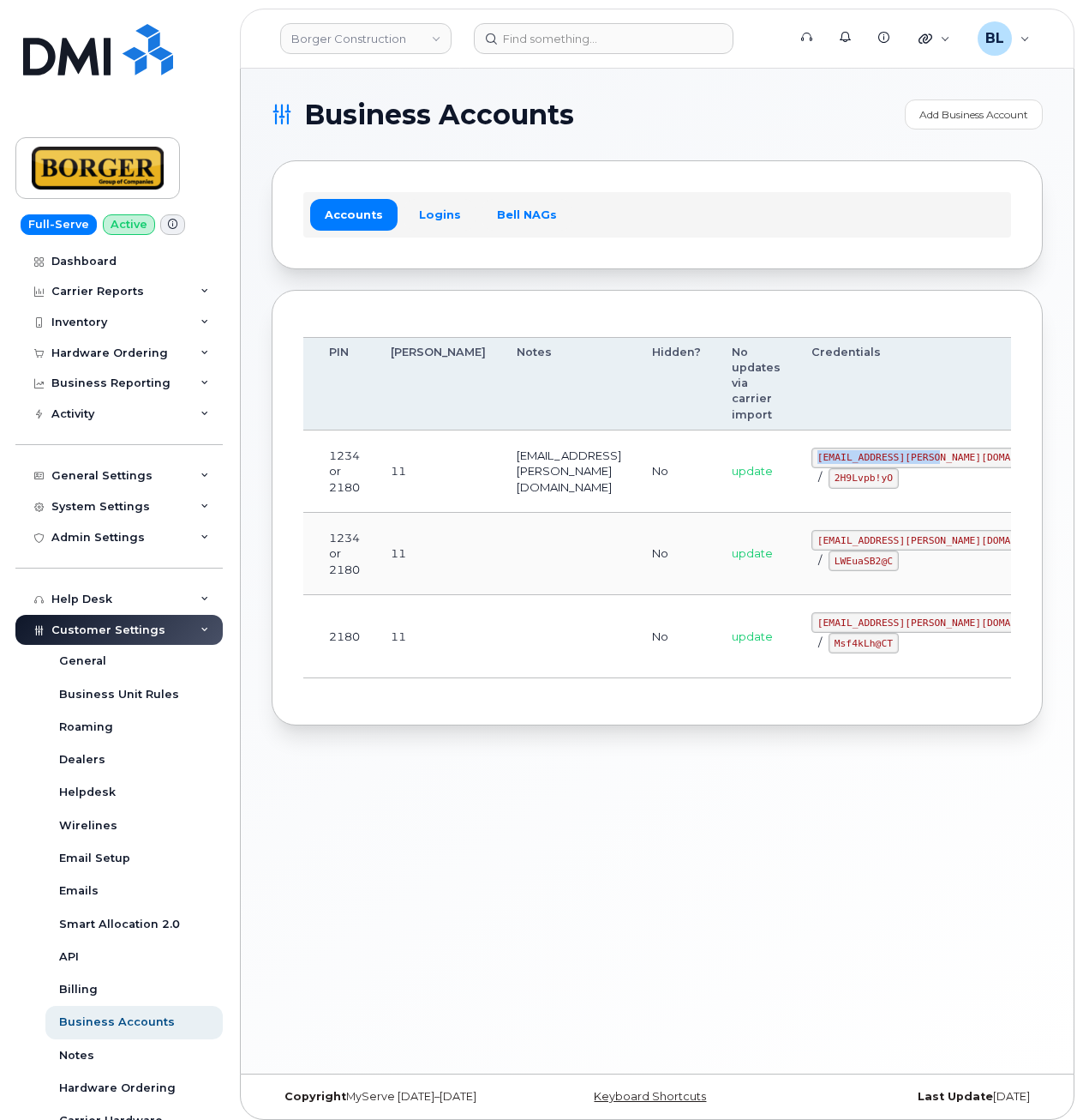
click at [716, 513] on td "update" at bounding box center [756, 554] width 80 height 82
drag, startPoint x: 746, startPoint y: 480, endPoint x: 807, endPoint y: 477, distance: 61.1
click at [807, 477] on td "ricksalmcal@borger.ca / 2H9Lvpb!yO" at bounding box center [937, 471] width 283 height 82
copy code "2H9Lvpb!yO"
click at [716, 598] on td "update" at bounding box center [756, 635] width 80 height 82
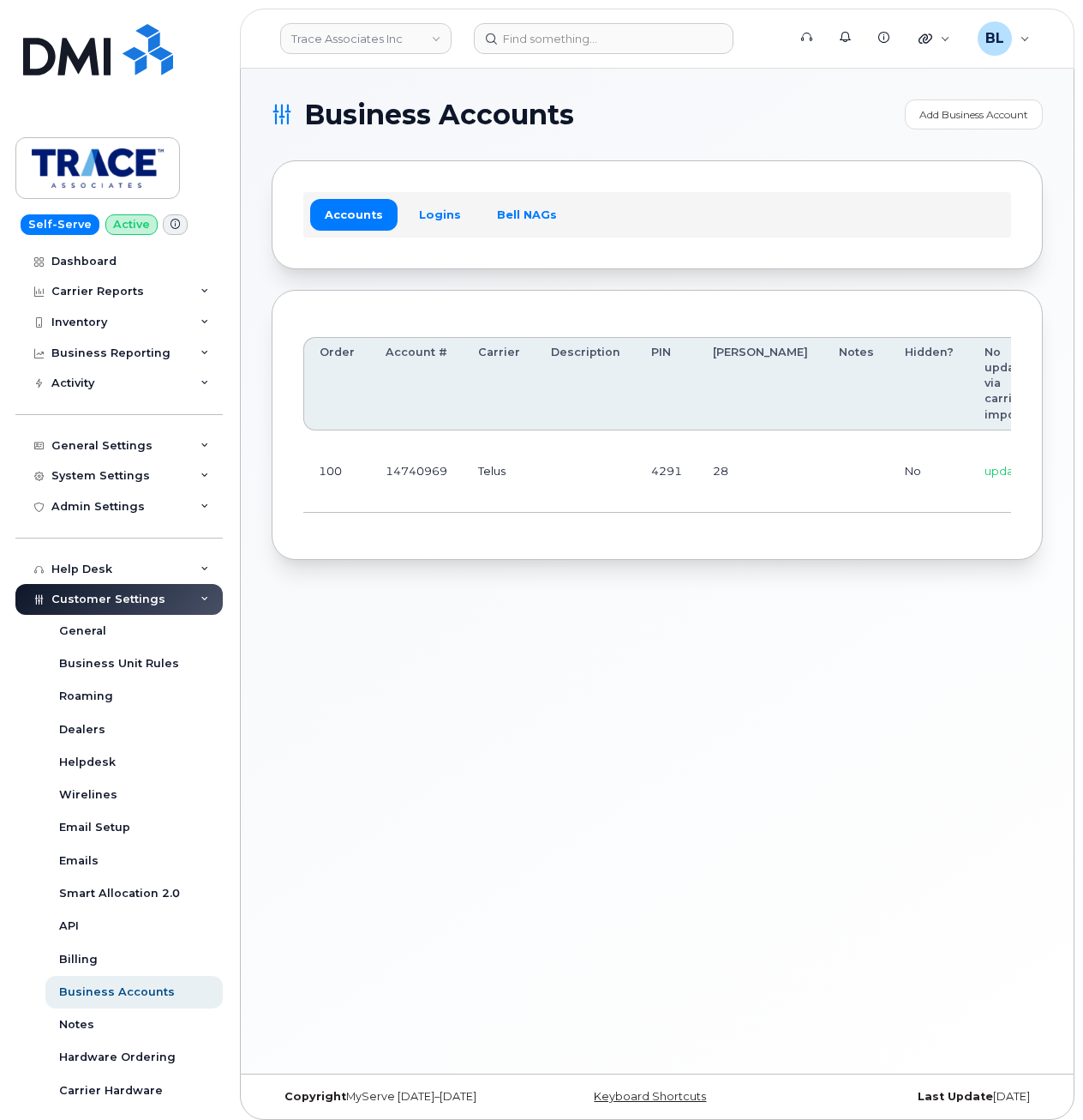
scroll to position [0, 174]
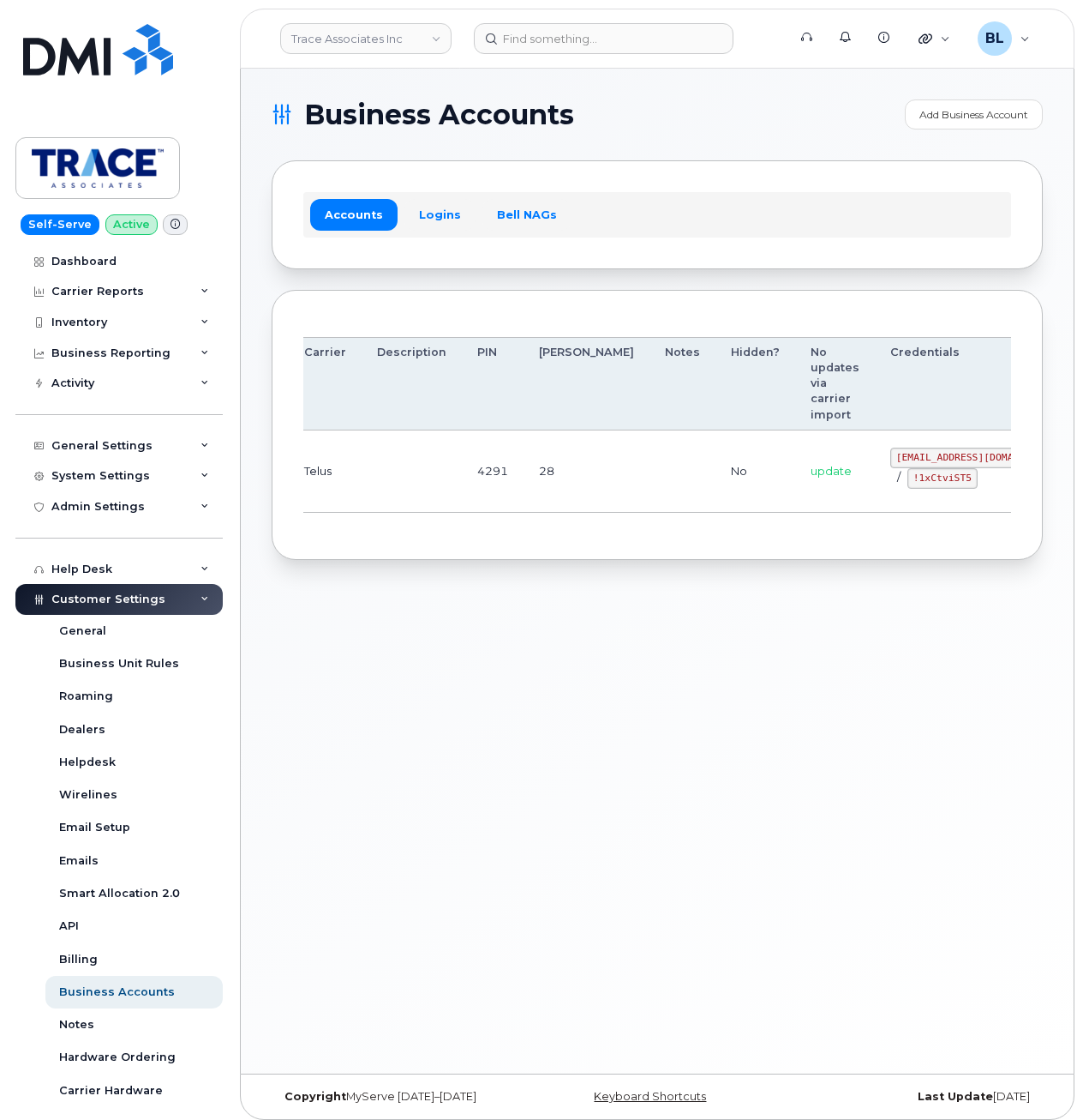
drag, startPoint x: 582, startPoint y: 455, endPoint x: 926, endPoint y: 439, distance: 344.4
drag, startPoint x: 794, startPoint y: 464, endPoint x: 898, endPoint y: 464, distance: 104.0
click at [898, 464] on td "[EMAIL_ADDRESS][DOMAIN_NAME] / !1xCtviST5" at bounding box center [977, 471] width 206 height 82
copy code "[EMAIL_ADDRESS][DOMAIN_NAME]"
drag, startPoint x: 820, startPoint y: 479, endPoint x: 885, endPoint y: 478, distance: 65.0
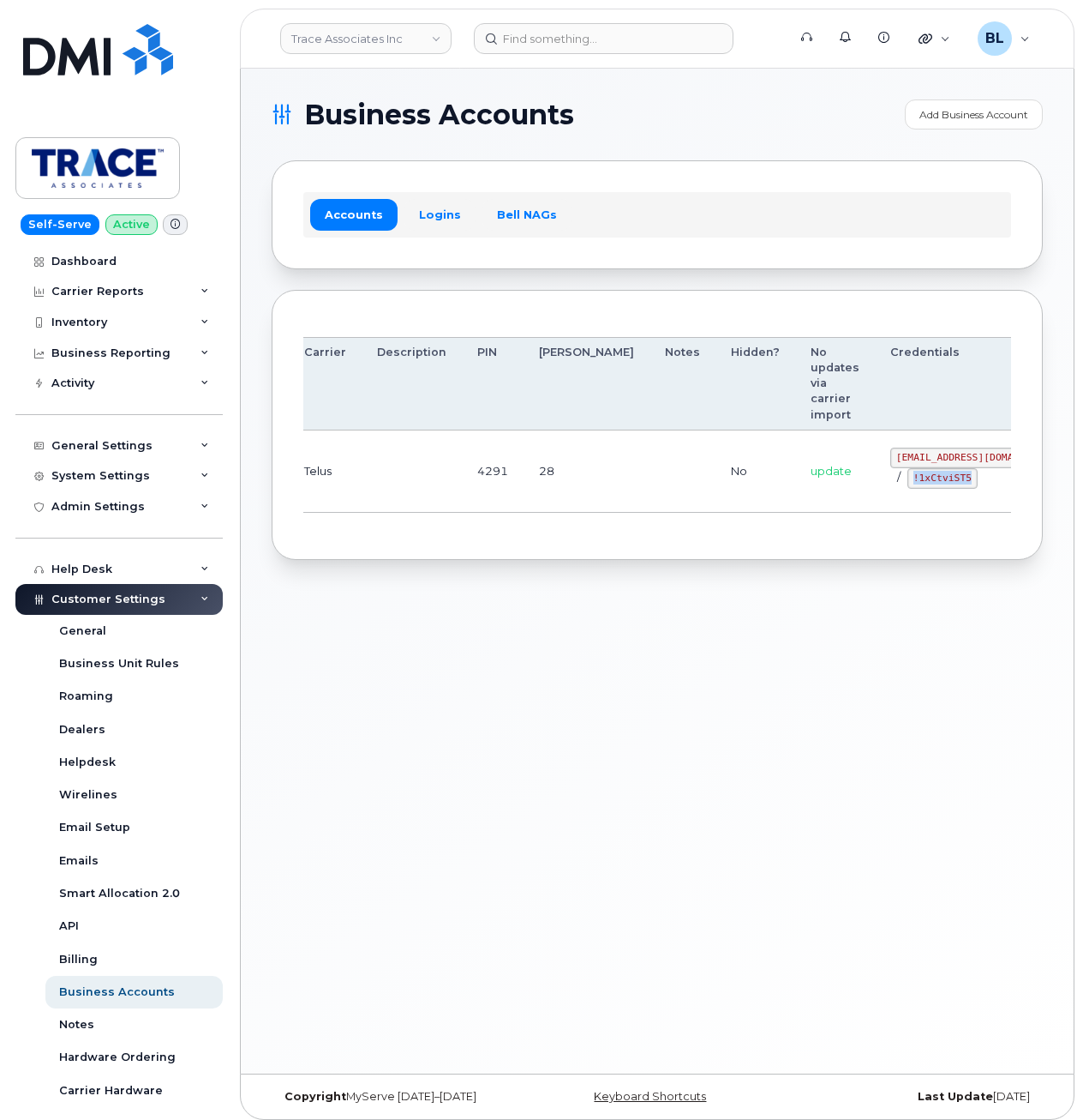
click at [891, 478] on div "[EMAIL_ADDRESS][DOMAIN_NAME] / !1xCtviST5" at bounding box center [978, 468] width 176 height 41
copy code "!1xCtviST5"
drag, startPoint x: 729, startPoint y: 754, endPoint x: 707, endPoint y: 691, distance: 66.7
click at [723, 751] on div "Business Accounts Add Business Account Accounts Logins Bell NAGs Order Account …" at bounding box center [657, 570] width 832 height 1005
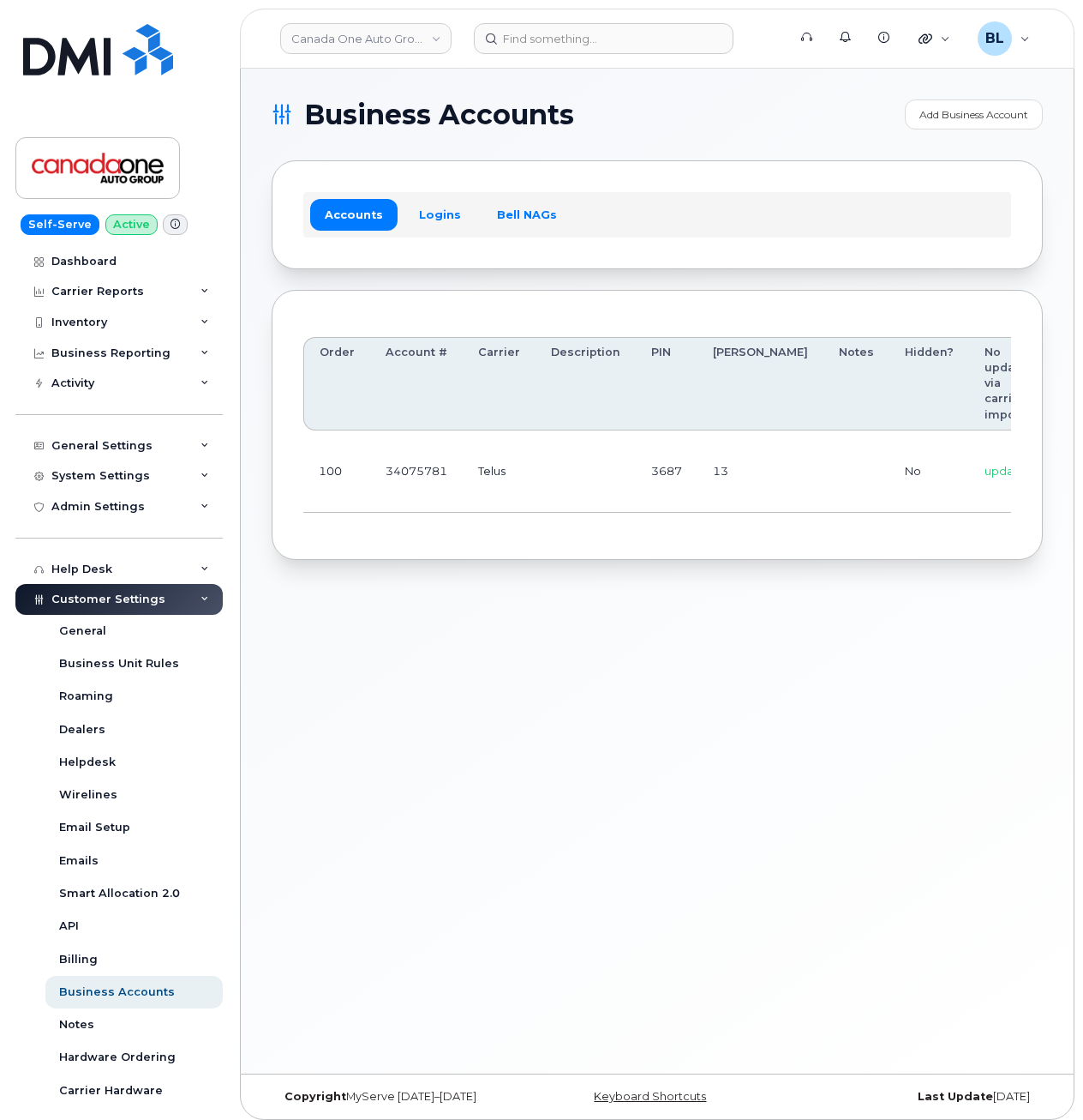
drag, startPoint x: 557, startPoint y: 678, endPoint x: 539, endPoint y: 599, distance: 81.0
click at [557, 676] on div "Business Accounts Add Business Account Accounts Logins Bell NAGs Order Account …" at bounding box center [657, 570] width 832 height 1005
drag, startPoint x: 593, startPoint y: 456, endPoint x: 903, endPoint y: 462, distance: 310.1
drag, startPoint x: 806, startPoint y: 456, endPoint x: 892, endPoint y: 462, distance: 86.2
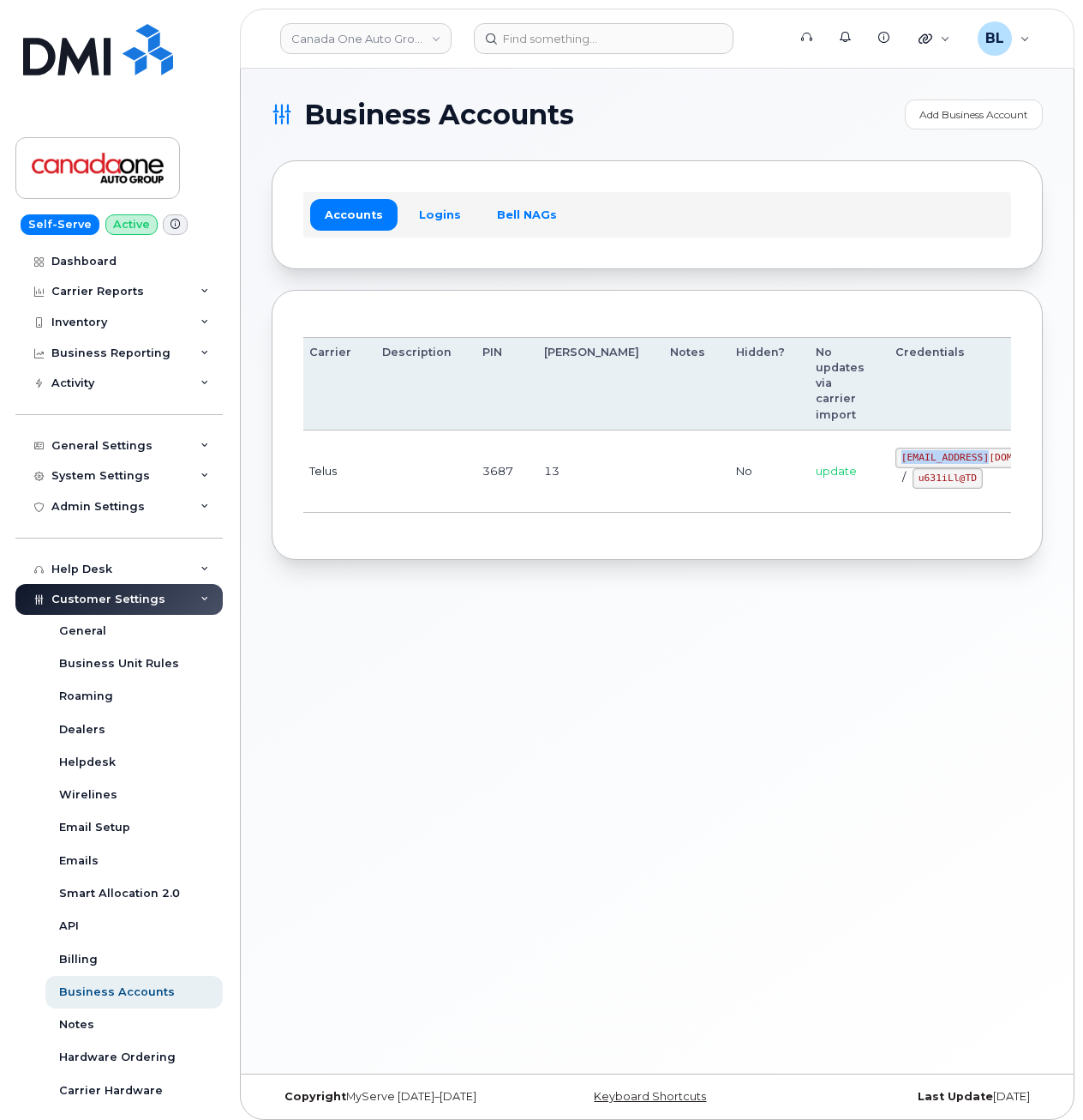
click at [892, 462] on td "[EMAIL_ADDRESS][DOMAIN_NAME] / u631iLl@TD" at bounding box center [982, 471] width 206 height 82
copy code "coag@myserve.co"
drag, startPoint x: 829, startPoint y: 484, endPoint x: 883, endPoint y: 486, distance: 54.0
click at [912, 486] on code "u631iLl@TD" at bounding box center [947, 478] width 70 height 21
copy code "u631iLl@TD"
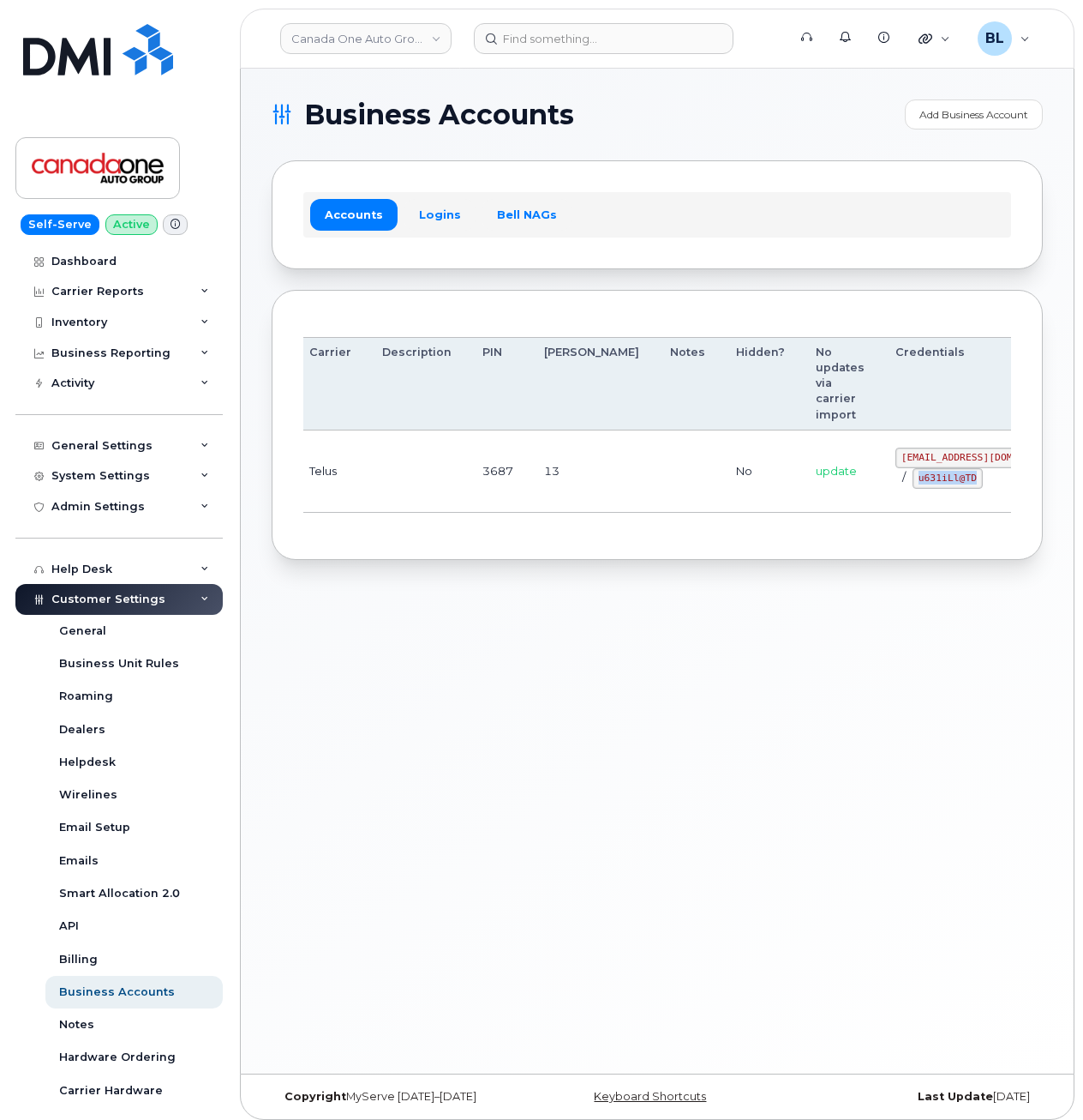
drag, startPoint x: 459, startPoint y: 687, endPoint x: 502, endPoint y: 676, distance: 44.4
click at [459, 687] on div "Business Accounts Add Business Account Accounts Logins Bell NAGs Order Account …" at bounding box center [657, 570] width 832 height 1005
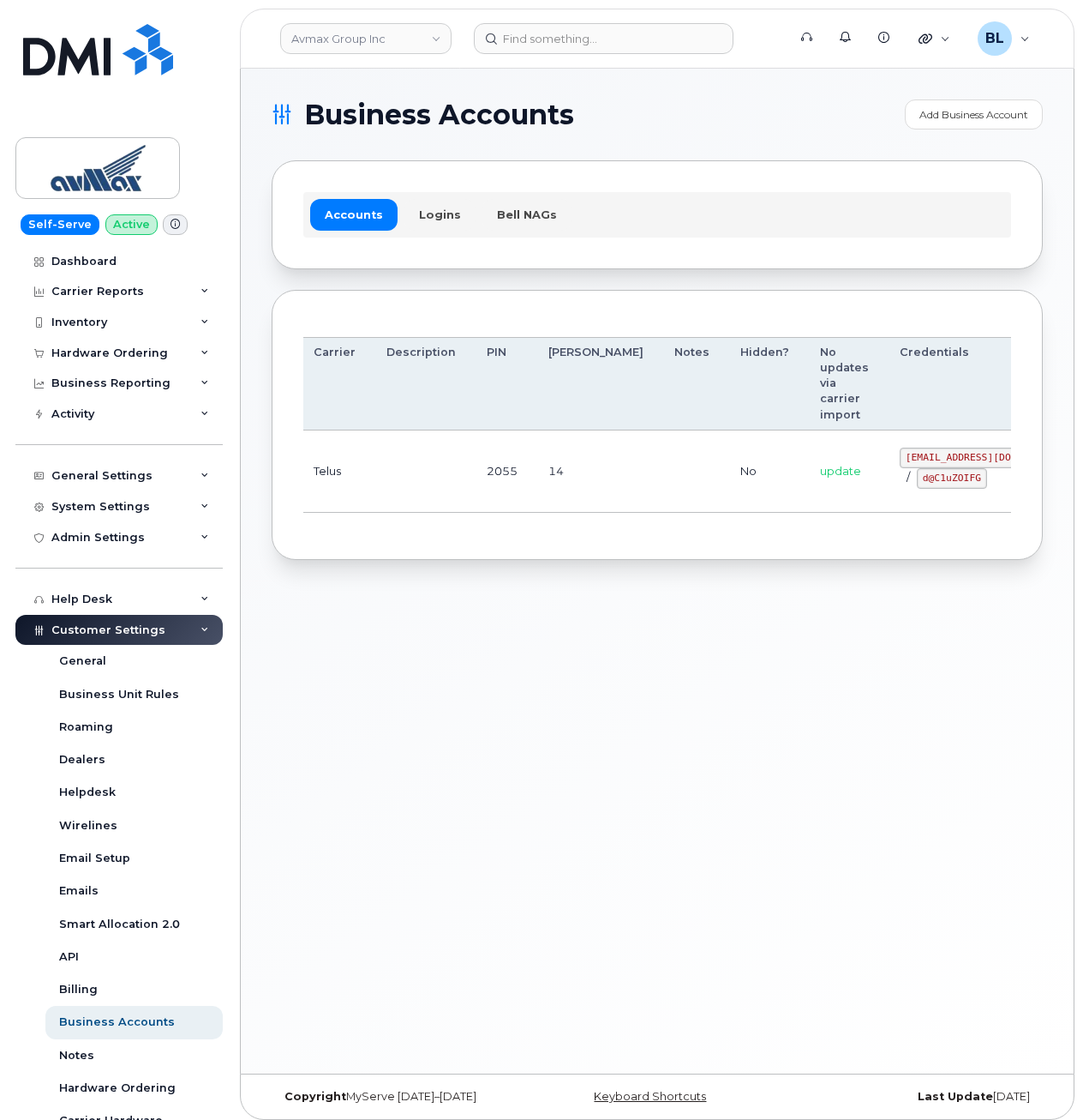
drag, startPoint x: 551, startPoint y: 461, endPoint x: 1015, endPoint y: 467, distance: 464.0
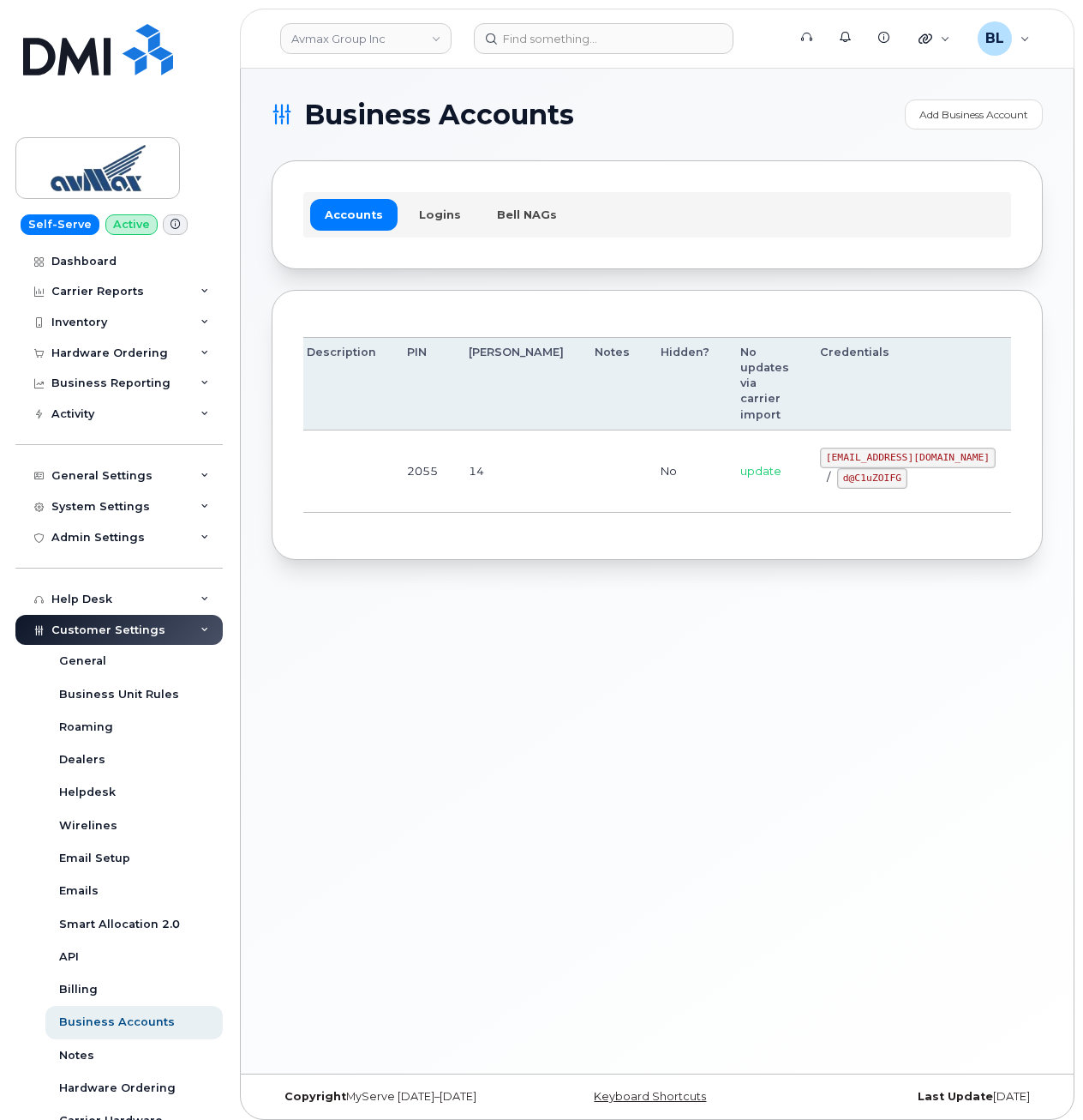
drag, startPoint x: 735, startPoint y: 451, endPoint x: 898, endPoint y: 463, distance: 163.4
click at [898, 463] on code "[EMAIL_ADDRESS][DOMAIN_NAME]" at bounding box center [907, 457] width 176 height 21
copy code "[EMAIL_ADDRESS][DOMAIN_NAME]"
click at [775, 556] on div "Order Account # Carrier Description PIN [PERSON_NAME] Notes Hidden? No updates …" at bounding box center [657, 425] width 771 height 271
drag, startPoint x: 751, startPoint y: 480, endPoint x: 811, endPoint y: 481, distance: 60.0
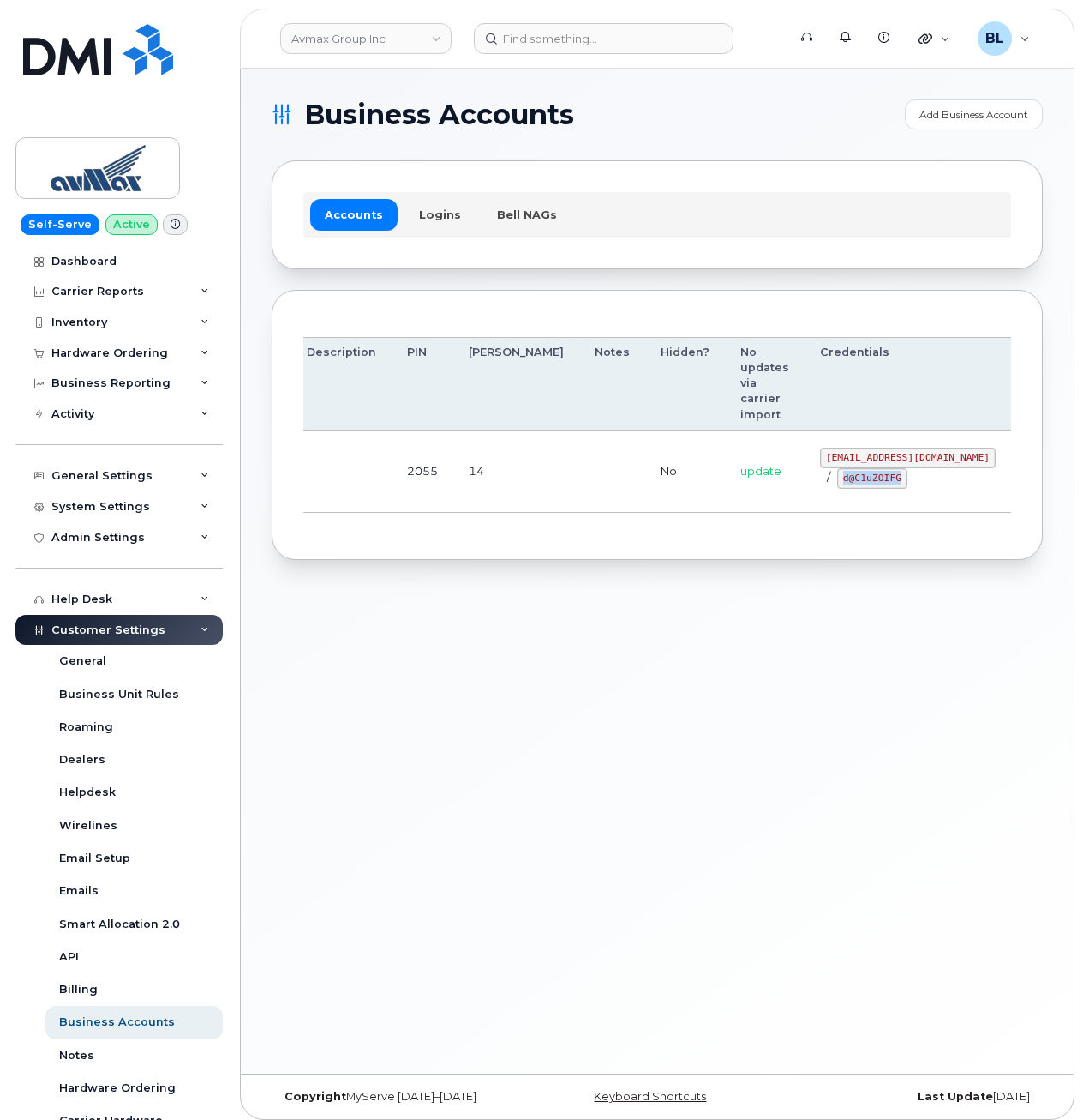
click at [837, 481] on code "d@C1uZOIFG" at bounding box center [872, 478] width 70 height 21
copy code "d@C1uZOIFG"
drag, startPoint x: 786, startPoint y: 477, endPoint x: 721, endPoint y: 456, distance: 68.3
click at [837, 477] on code "d@C1uZOIFG" at bounding box center [872, 478] width 70 height 21
drag, startPoint x: 734, startPoint y: 454, endPoint x: 898, endPoint y: 461, distance: 164.1
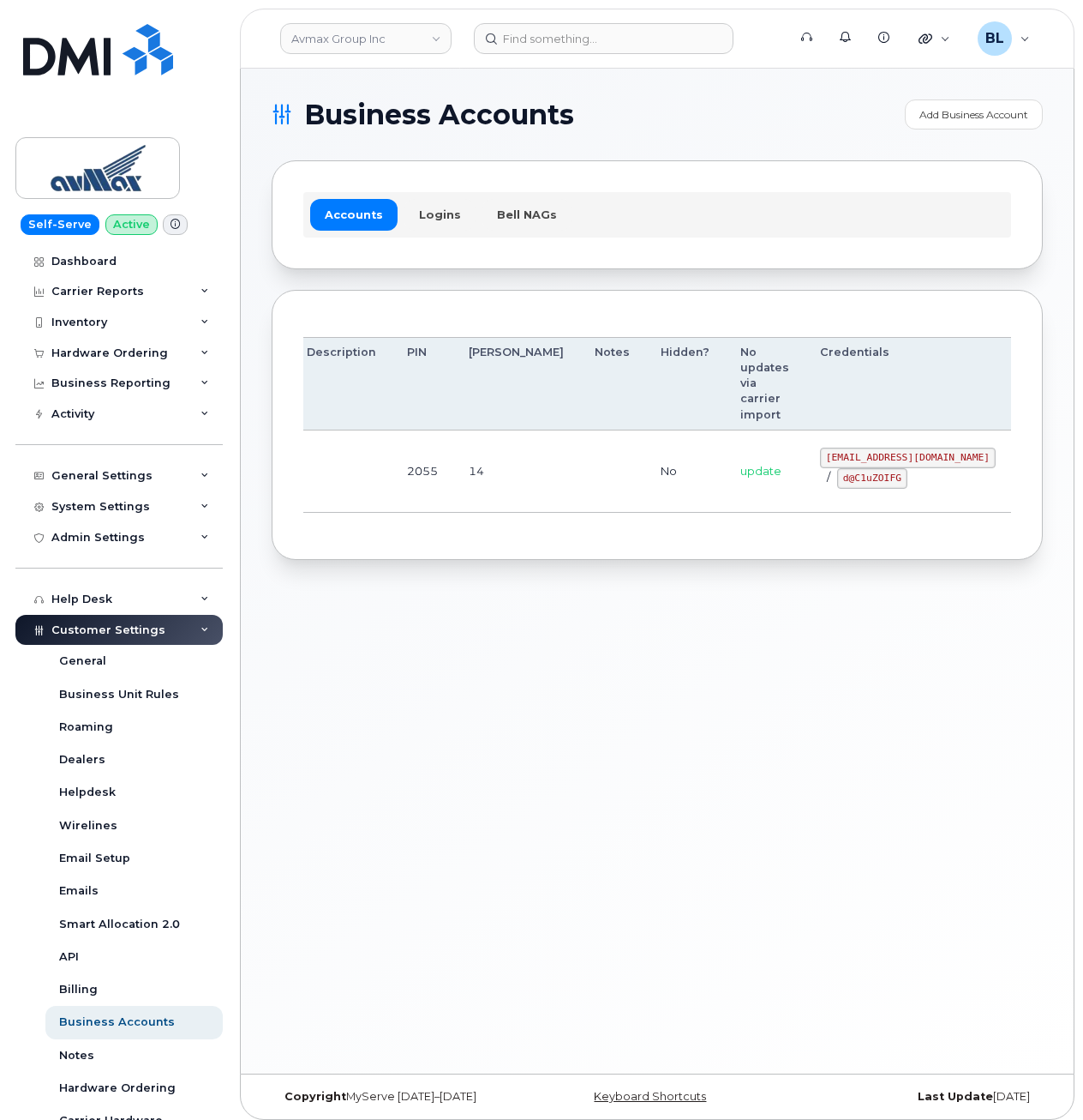
click at [898, 461] on code "pinecliff@simplexmobility.com" at bounding box center [907, 457] width 176 height 21
copy code "pinecliff@simplexmobility.com"
drag, startPoint x: 797, startPoint y: 513, endPoint x: 791, endPoint y: 496, distance: 18.0
click at [805, 513] on td "pinecliff@simplexmobility.com / d@C1uZOIFG" at bounding box center [907, 471] width 206 height 82
drag, startPoint x: 747, startPoint y: 476, endPoint x: 806, endPoint y: 483, distance: 59.4
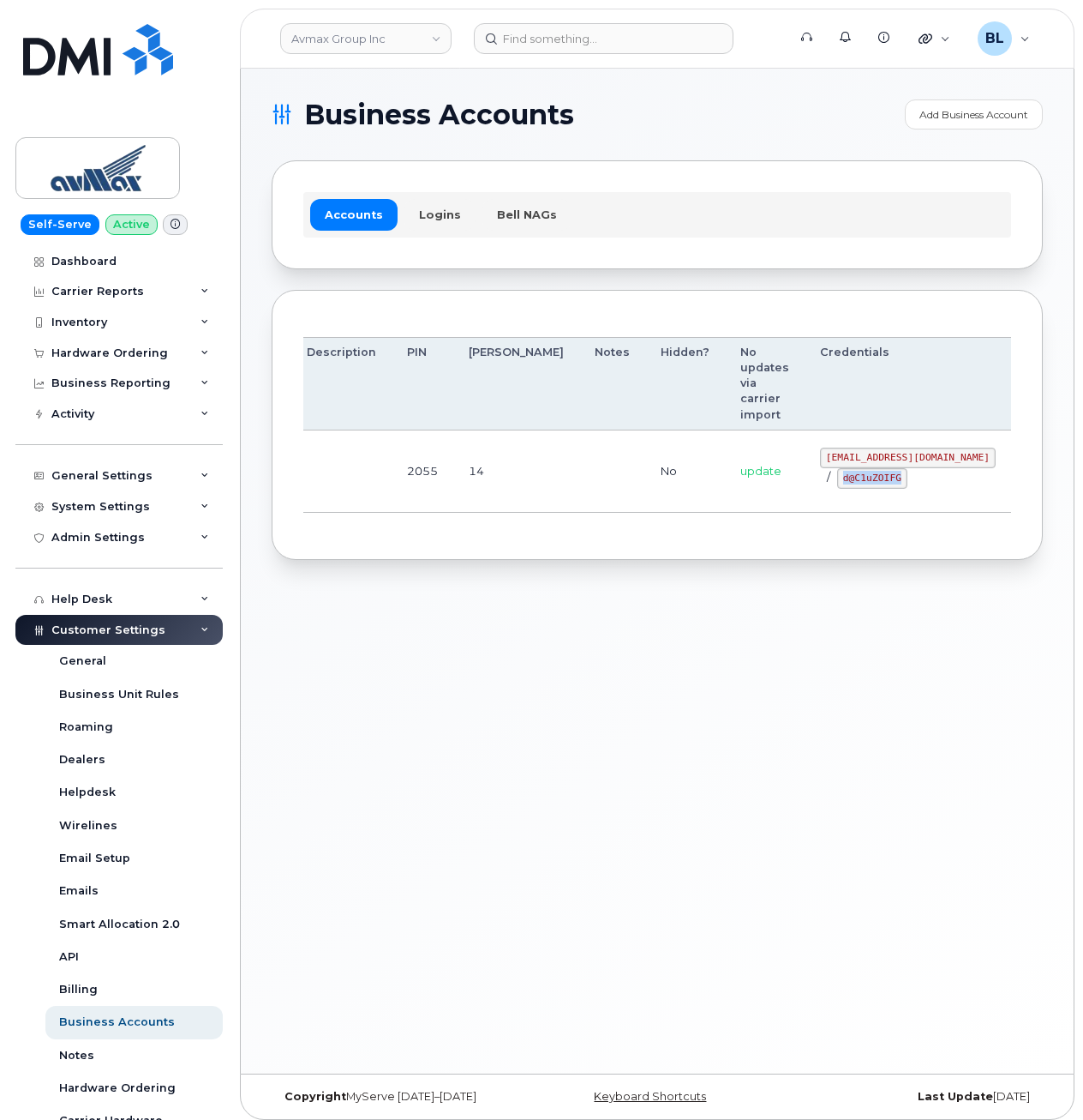
click at [820, 483] on div "pinecliff@simplexmobility.com / d@C1uZOIFG" at bounding box center [907, 468] width 176 height 41
copy code "d@C1uZOIFG"
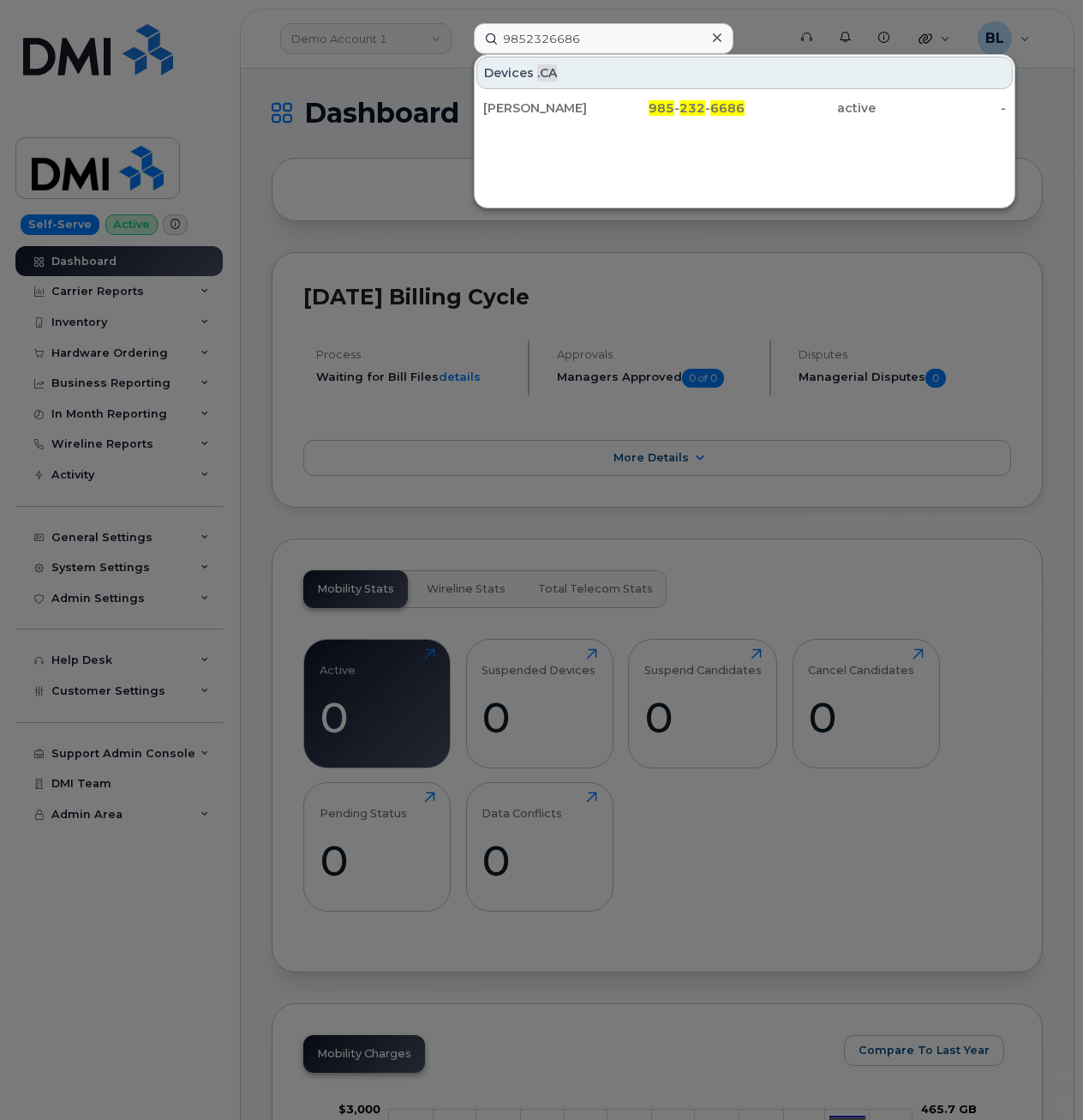
click at [497, 420] on div at bounding box center [542, 560] width 1083 height 1120
